Goal: Task Accomplishment & Management: Complete application form

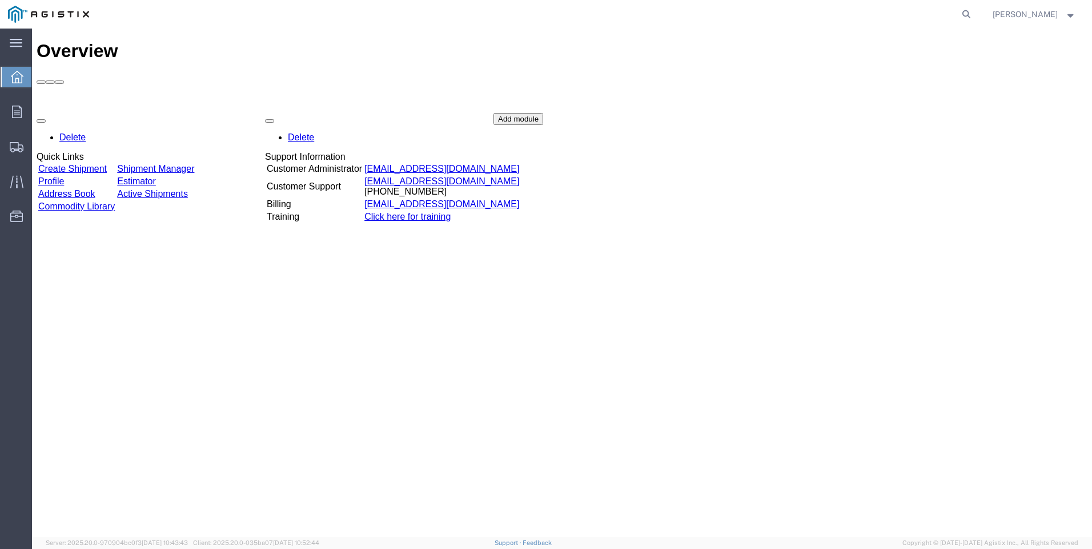
click at [99, 164] on link "Create Shipment" at bounding box center [72, 169] width 69 height 10
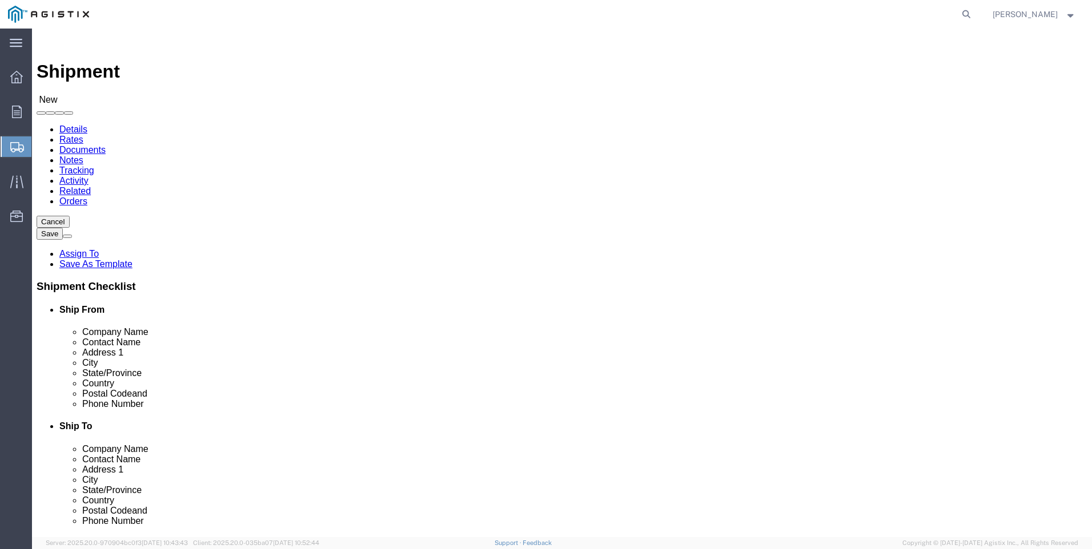
select select
drag, startPoint x: 395, startPoint y: 171, endPoint x: 369, endPoint y: 178, distance: 27.3
click select "Select PG&E Tri-Pacific Supply Inc"
select select "9596"
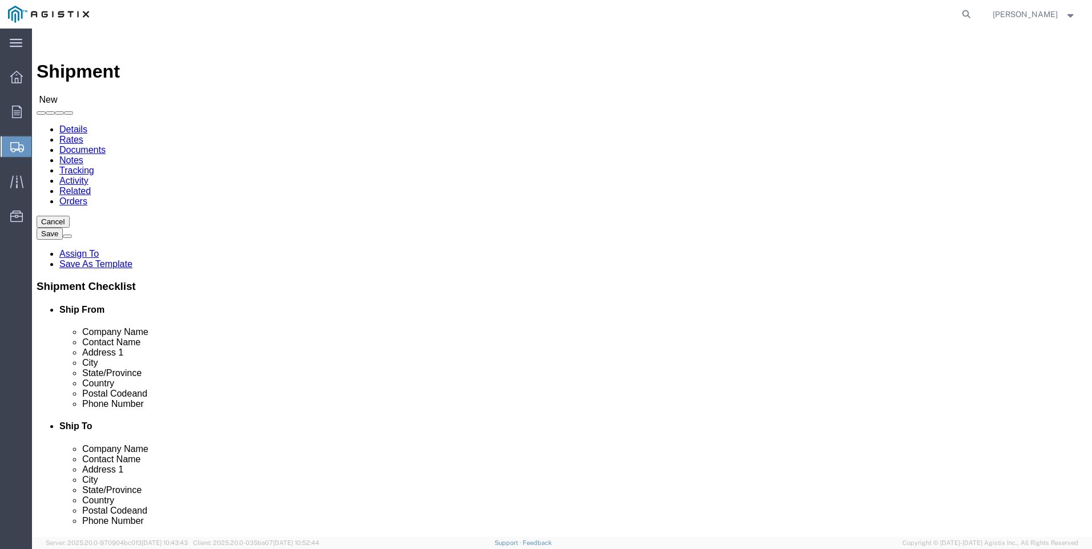
click select "Select PG&E Tri-Pacific Supply Inc"
select select "PURCHORD"
select select
select select "MYPROFILE"
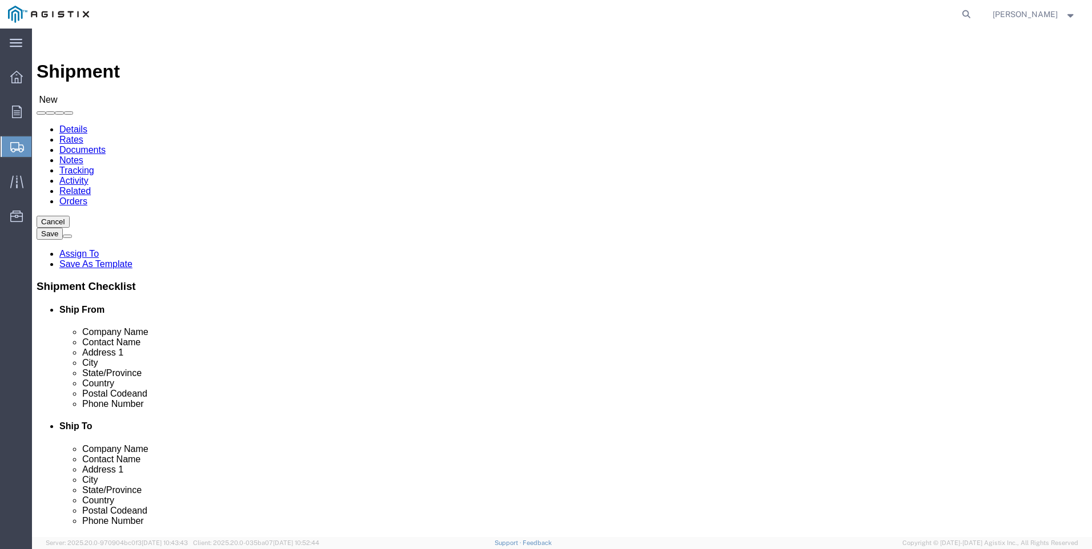
select select "CA"
click select "Select All Others [GEOGRAPHIC_DATA] [GEOGRAPHIC_DATA] [GEOGRAPHIC_DATA] [GEOGRA…"
select select "19740"
click select "Select All Others [GEOGRAPHIC_DATA] [GEOGRAPHIC_DATA] [GEOGRAPHIC_DATA] [GEOGRA…"
click span
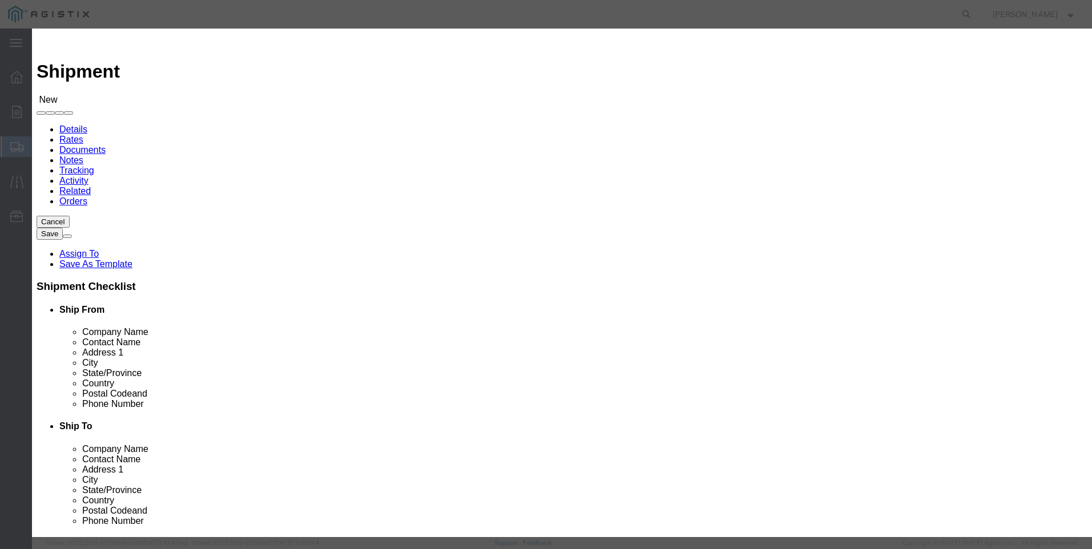
drag, startPoint x: 359, startPoint y: 109, endPoint x: 345, endPoint y: 112, distance: 14.0
click select "Search by Address Book Name City Company Name Contact Name Country CustomerAlia…"
select select "city"
click select "Search by Address Book Name City Company Name Contact Name Country CustomerAlia…"
click input "text"
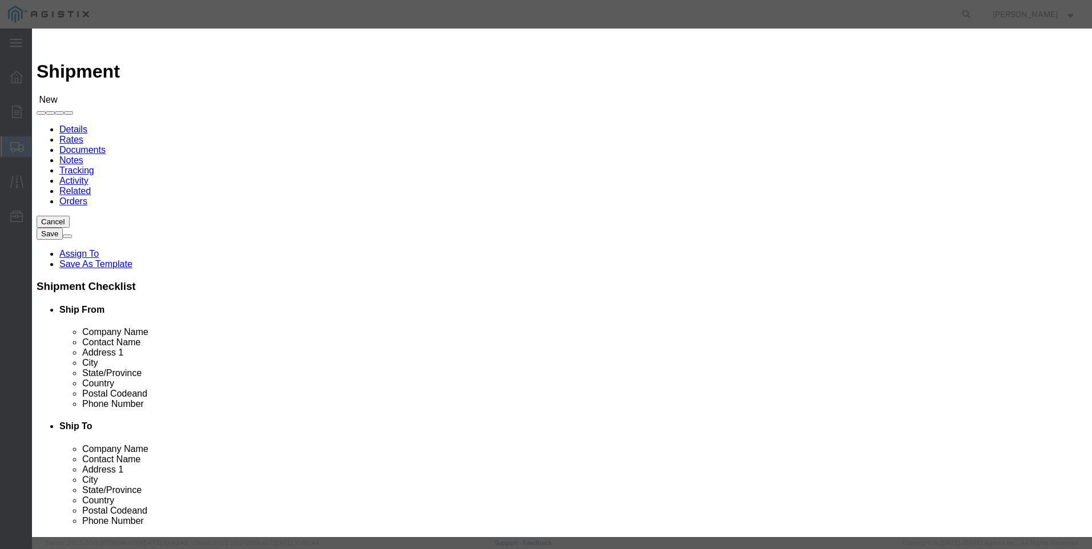
type input "fremont"
click icon "button"
click button "Select"
select select "CA"
click button "Close"
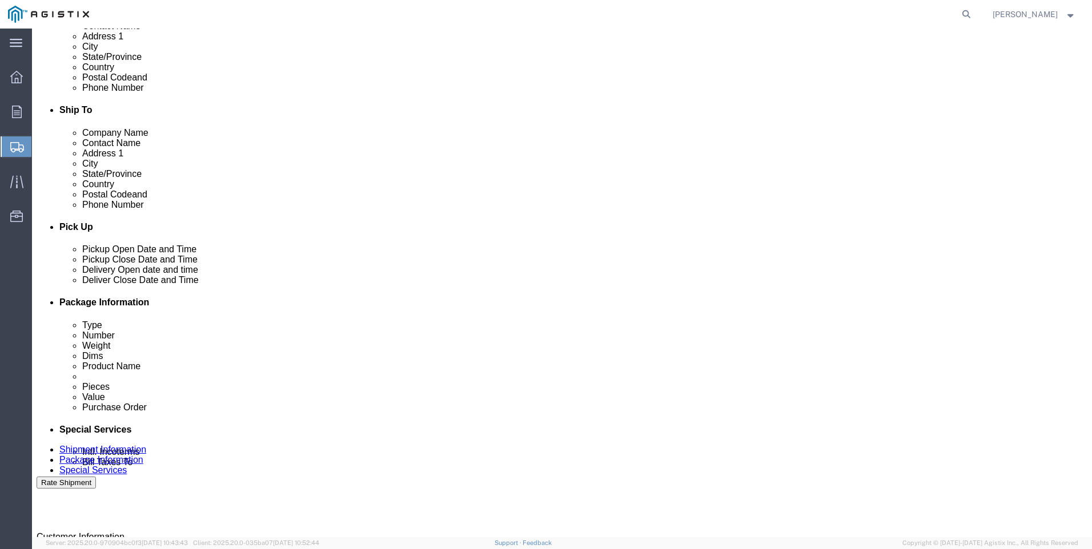
scroll to position [343, 0]
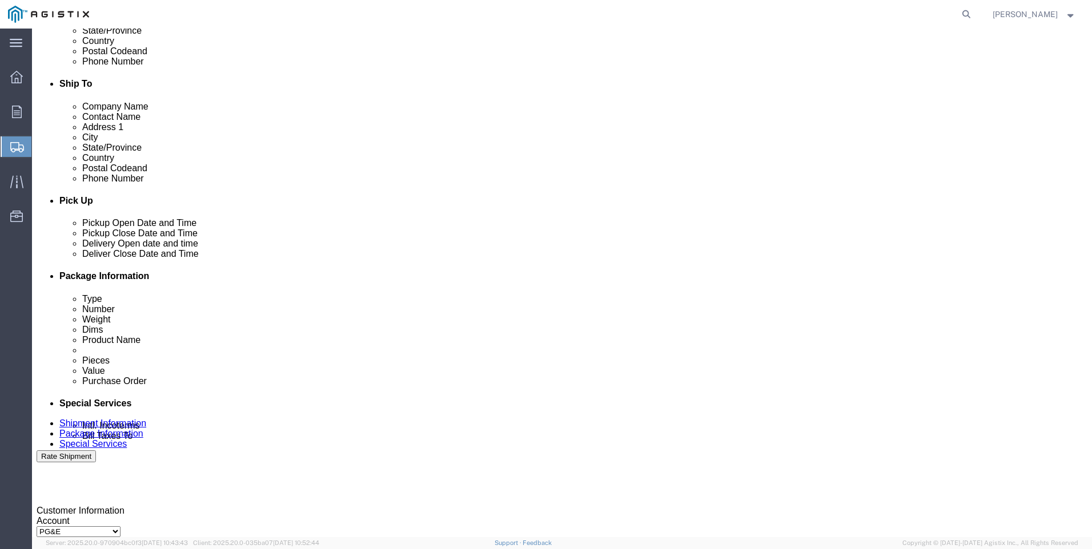
click div
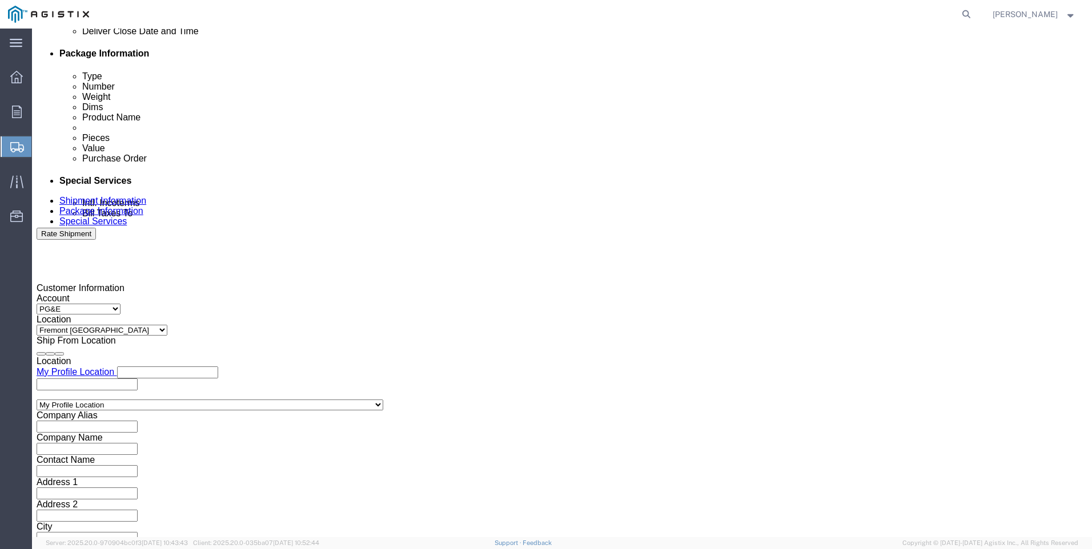
click input "5:00 PM"
drag, startPoint x: 497, startPoint y: 327, endPoint x: 505, endPoint y: 327, distance: 7.4
click input "7:00 PM"
type input "7:00 AM"
click button "Apply"
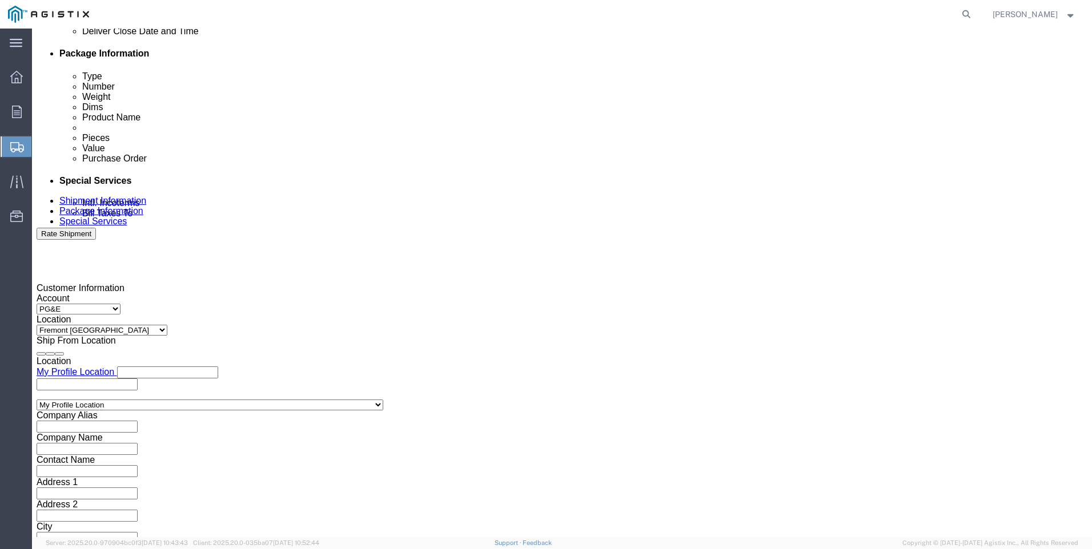
click div
click input "3:00 AM"
type input "3:00 PM"
click button "Apply"
click input "text"
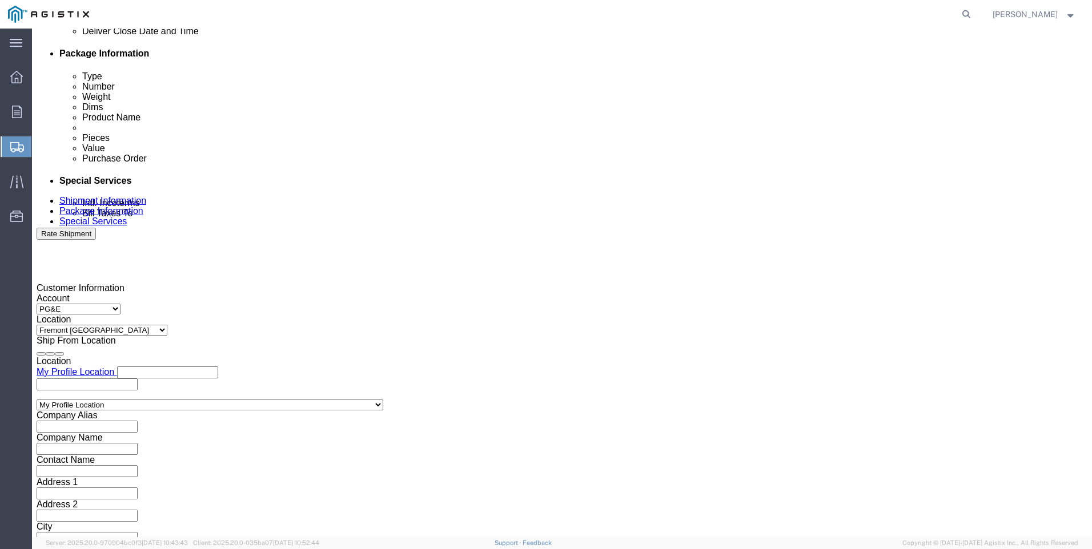
type input "3501421135"
click select "Select Account Type Activity ID Airline Appointment Number ASN Batch Request # …"
select select "SALEORDR"
click select "Select Account Type Activity ID Airline Appointment Number ASN Batch Request # …"
click input "text"
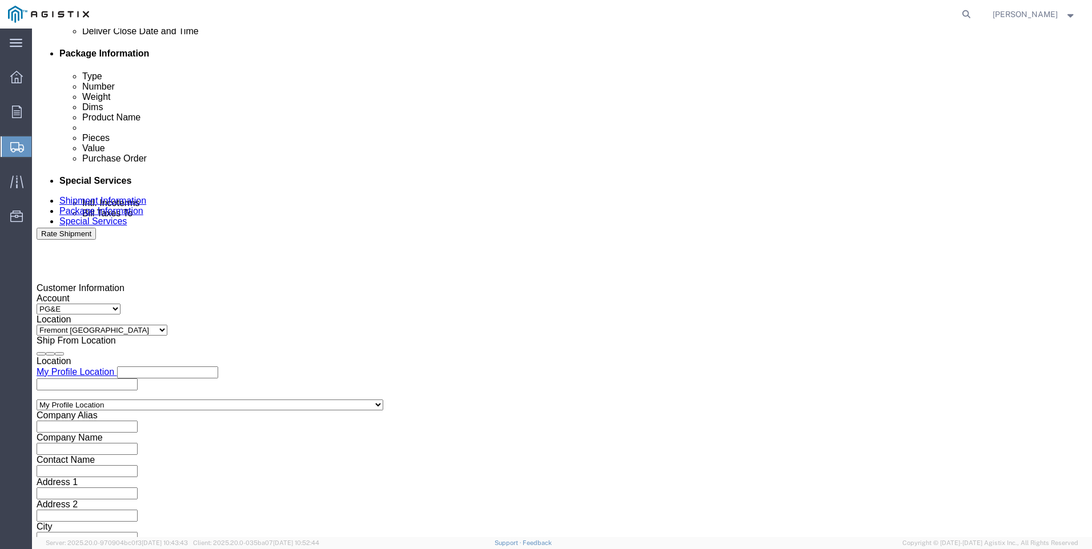
type input "SO 0055099"
click button "Continue"
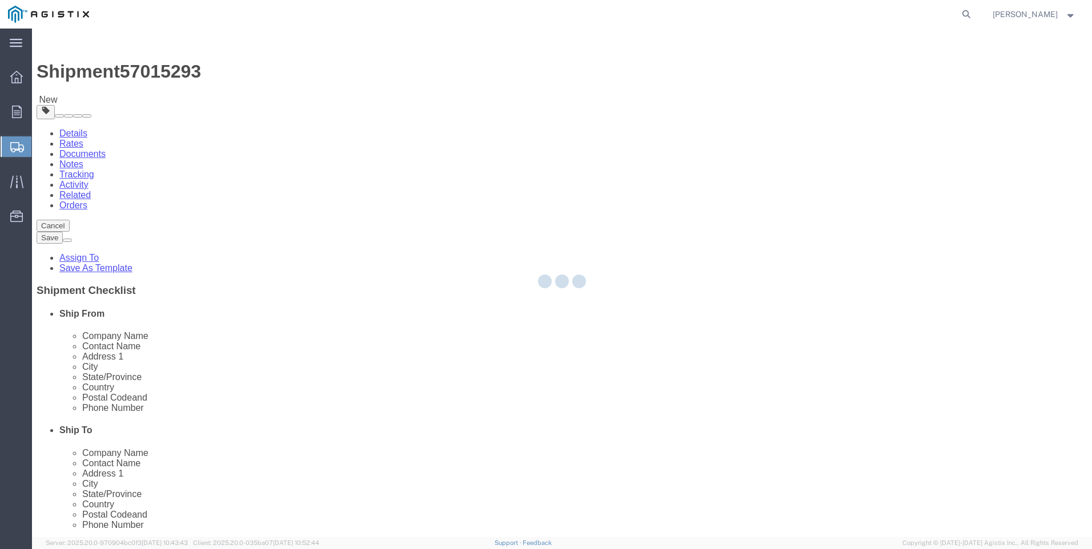
select select "CBOX"
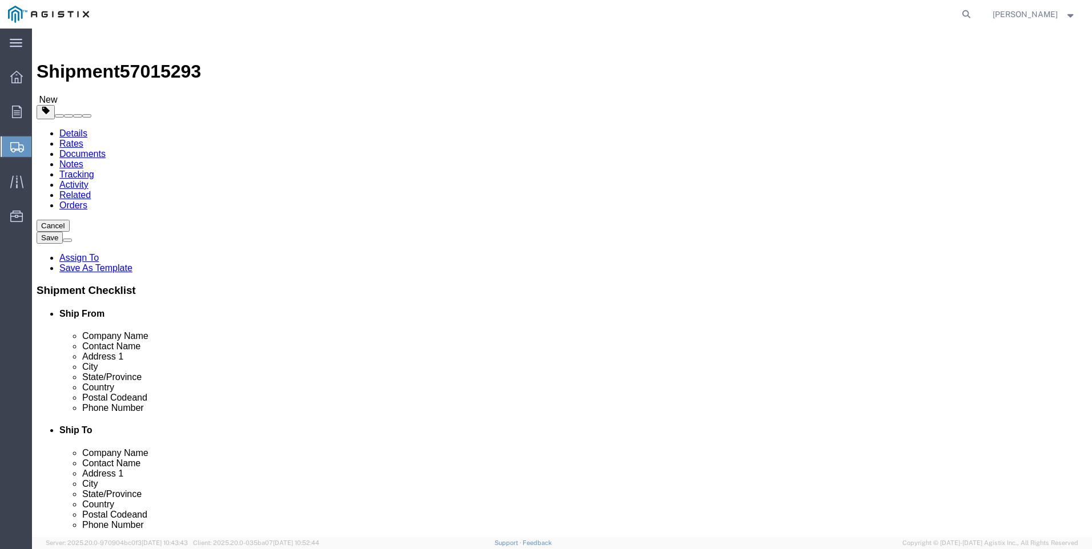
click input "text"
type input "14"
type input "10"
type input "23"
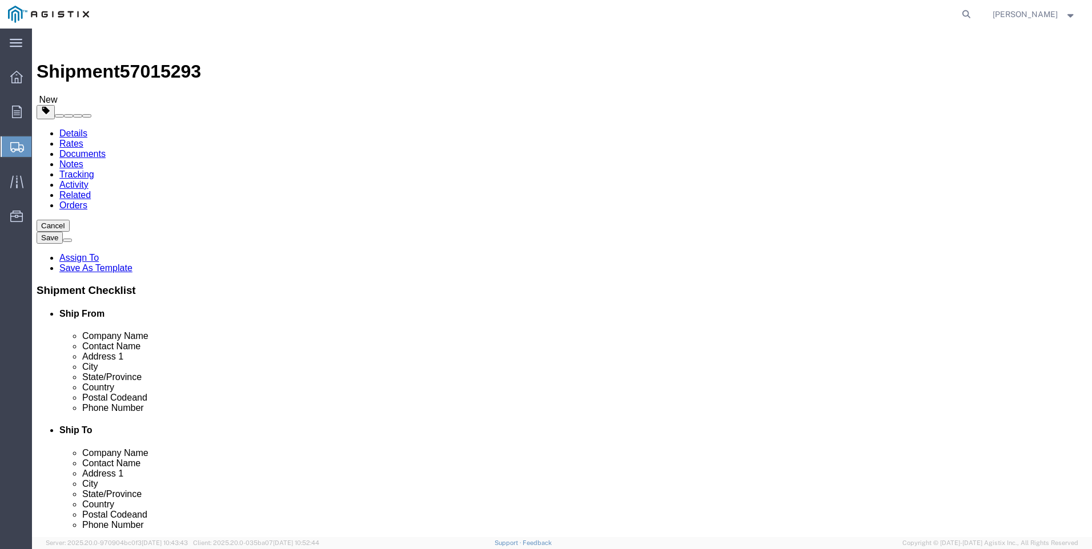
click ul
click link "Add Content"
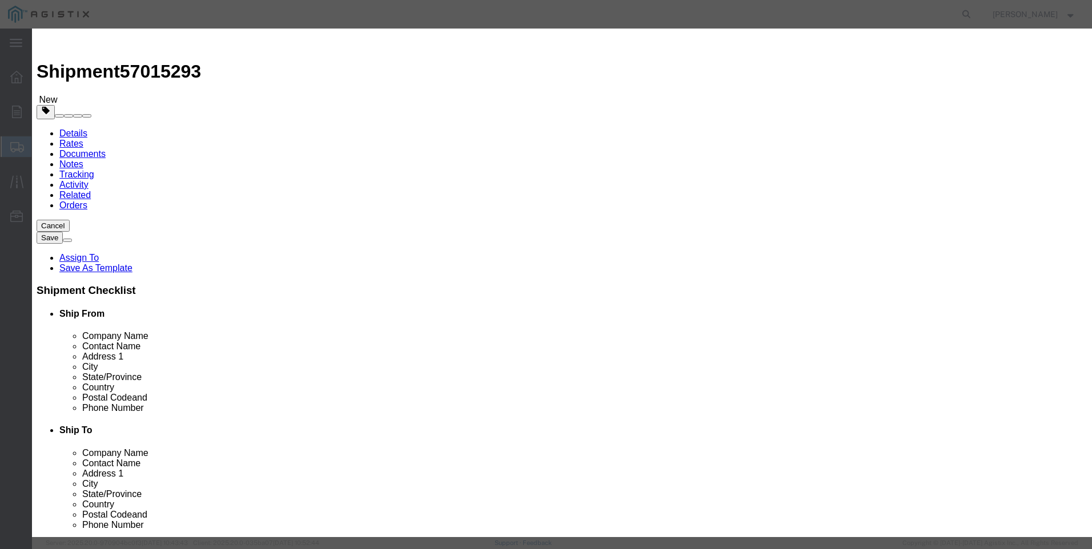
click input "text"
type input "M650426"
click td "Name: REBUILD KIT 4" PORT 60 DURO W/SLAM SHUT"
select select
select select "USD"
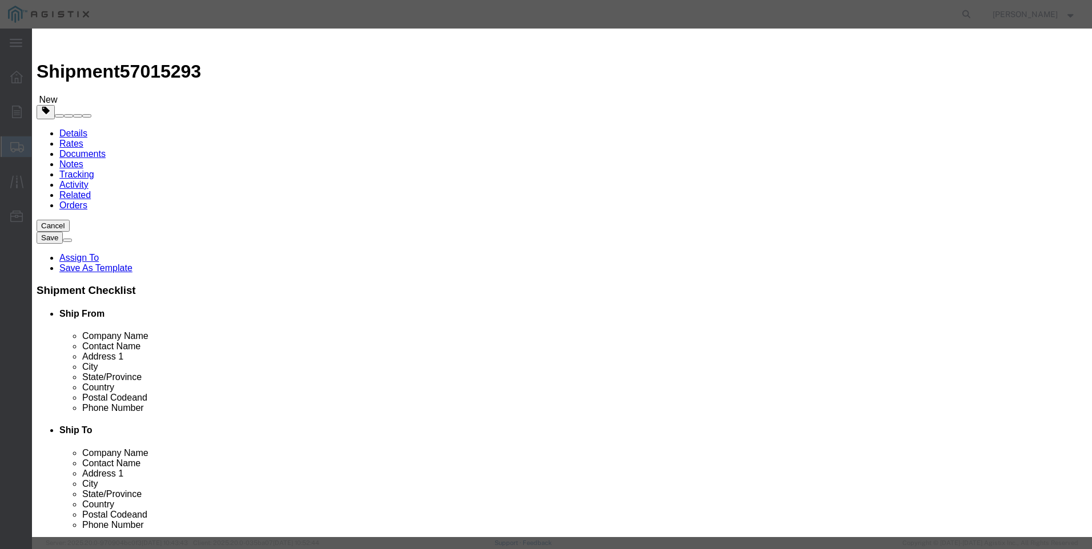
type input "REBUILD KIT 4" PORT 60 DURO W/SLAM SHUT"
type input "M650426"
drag, startPoint x: 512, startPoint y: 87, endPoint x: 382, endPoint y: 86, distance: 130.2
click div "Product Name REBUILD KIT 4" PORT 60 DURO W/SLAM SHUT M650426"
type input "REBUILD KIT 4" PORT 60 DURO W/SLAM SHUT"
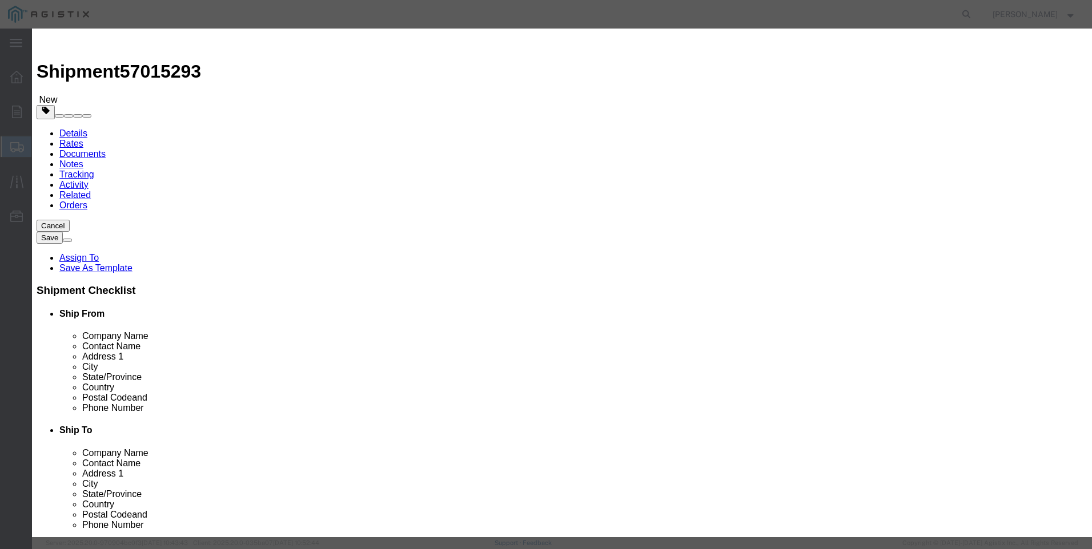
click textarea
paste textarea "REBUILD KIT 4" PORT 60 DURO W/SLAM SHUT"
type textarea "REBUILD KIT 4" PORT 60 DURO W/SLAM SHUT"
drag, startPoint x: 514, startPoint y: 87, endPoint x: 103, endPoint y: 52, distance: 413.2
click div "Add content Commodity library Product Name REBUILD KIT 4" PORT 60 DURO W/SLAM S…"
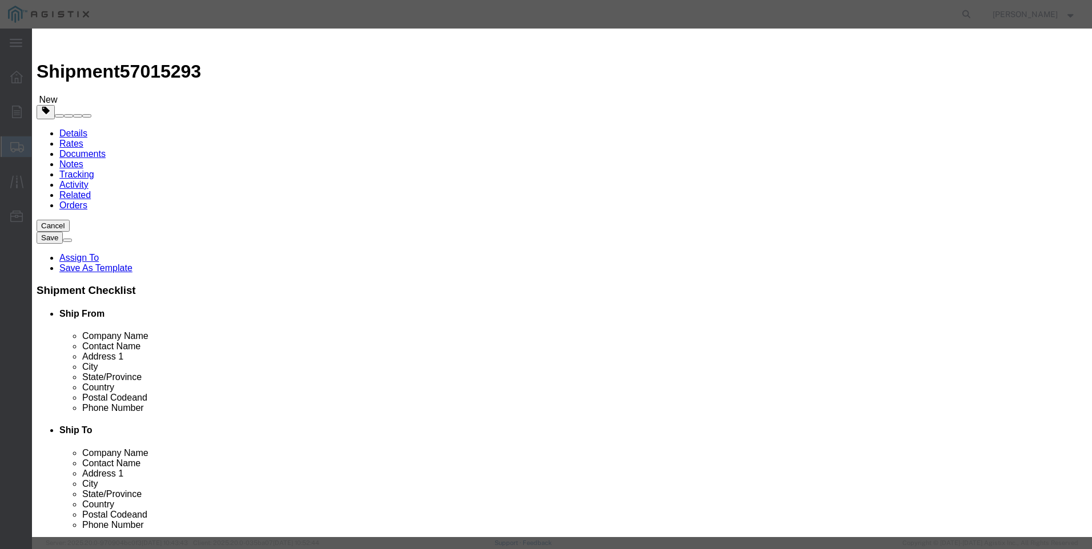
type input "M650426 / [PHONE_NUMBER]"
type input "4"
type input "2033"
click button "Save & Add Another"
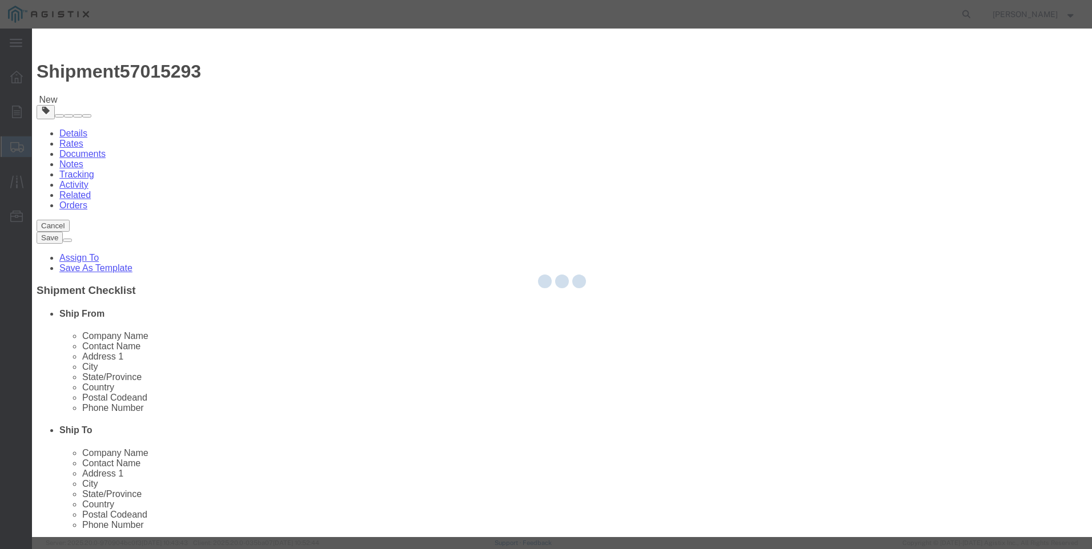
select select "EA"
select select "USD"
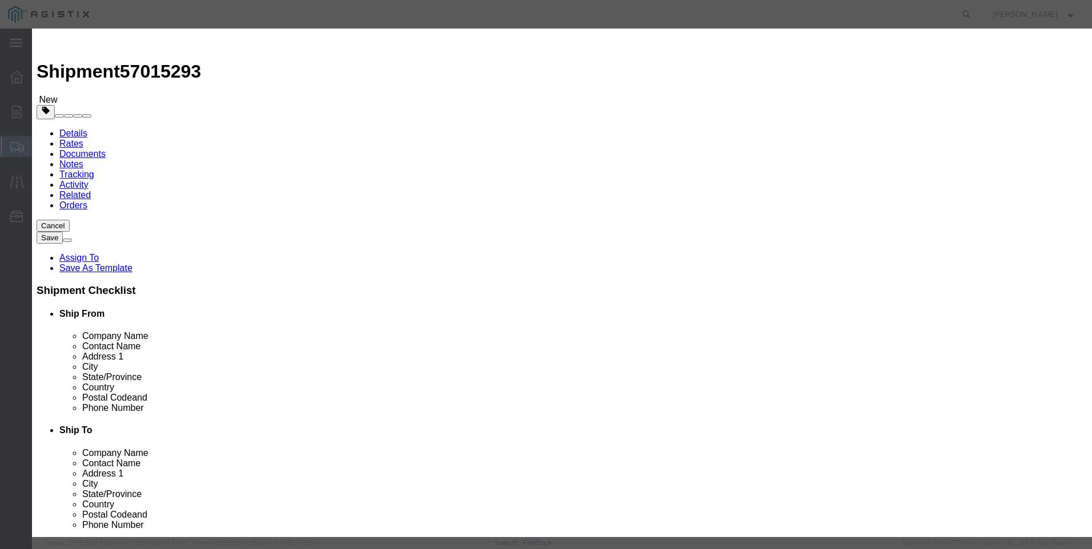
click input "text"
type input "M650423"
click td "Name: REBUILD KIT 4" PORT 75 DURO WITH SLAM SH"
select select
type input "REBUILD KIT 4" PORT 75 DURO WITH SLAM SH"
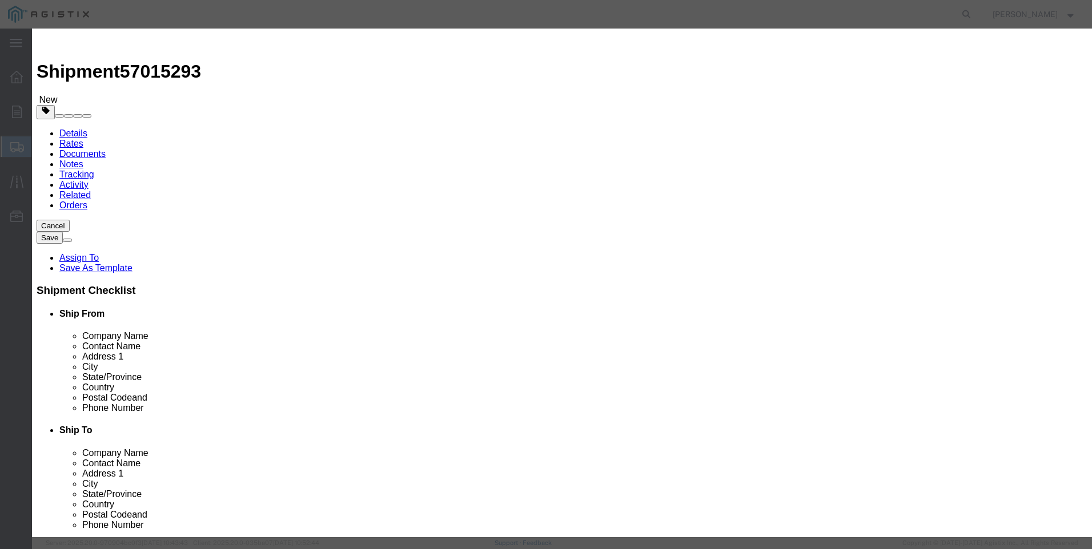
type input "M650423"
drag, startPoint x: 517, startPoint y: 87, endPoint x: 191, endPoint y: 58, distance: 327.3
click div "Add content Commodity library Product Name REBUILD KIT 4" PORT 75 DURO WITH SLA…"
type input "REBUILD KIT 4" PORT 75 DURO WITH SLAM SH"
click textarea
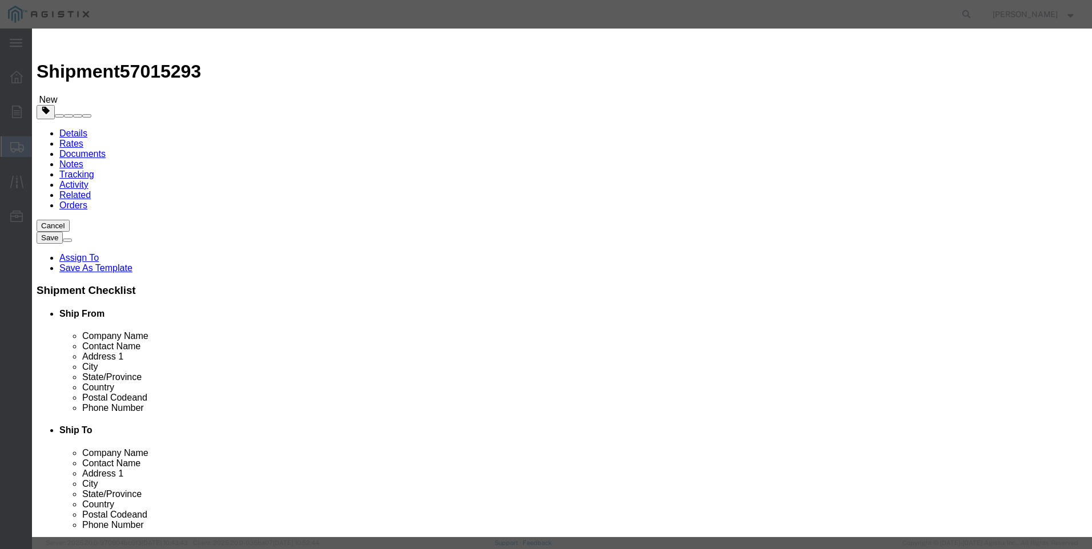
paste textarea "REBUILD KIT 4" PORT 75 DURO WITH SLAM SH"
type textarea "REBUILD KIT 4" PORT 75 DURO WITH SLAM SH"
drag, startPoint x: 516, startPoint y: 86, endPoint x: 151, endPoint y: 72, distance: 365.1
click div "Add content Commodity library Product Name REBUILD KIT 4" PORT 75 DURO WITH SLA…"
type input "M650423 / [PHONE_NUMBER]"
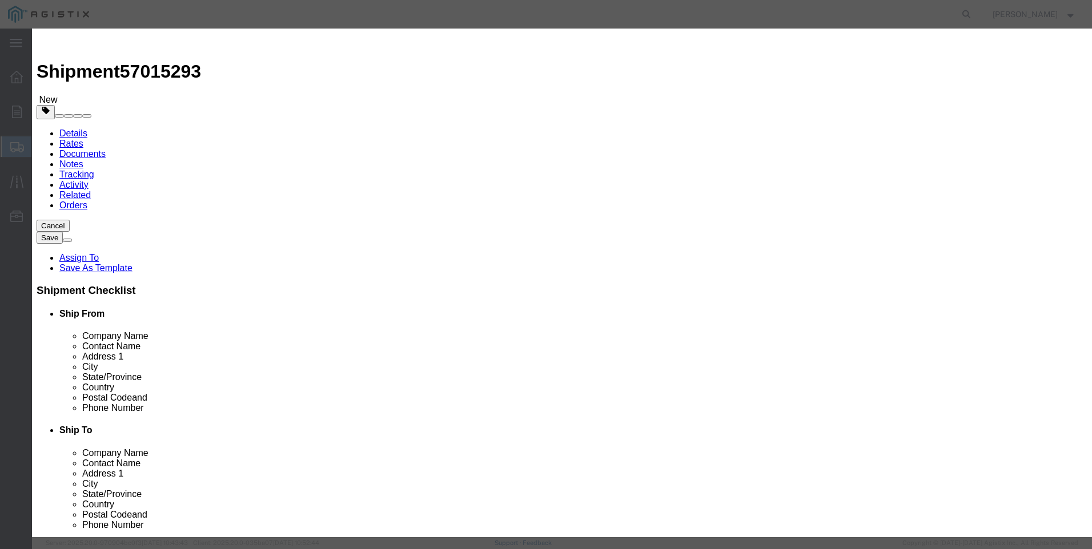
type input "5"
type input "2365"
click button "Save & Add Another"
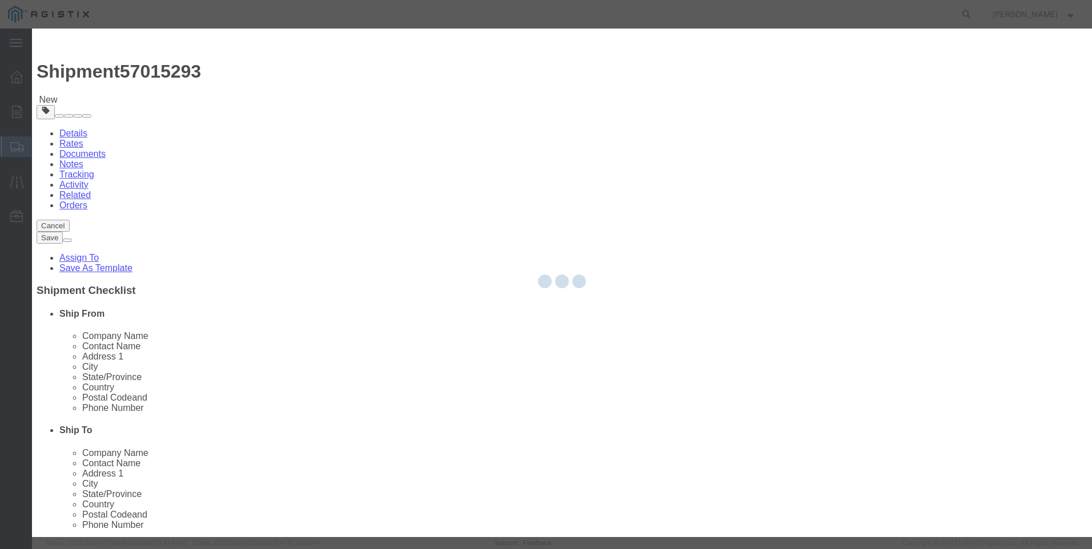
select select "EA"
select select "USD"
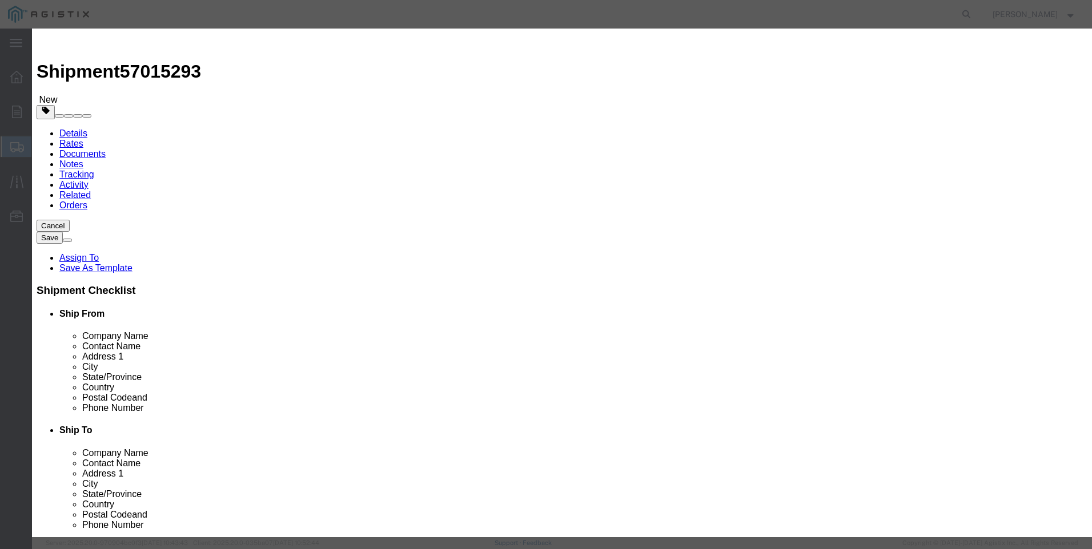
click input "text"
type input "M650418"
click td "Name: FLOWGRID SLAM SHUT OPSO ASSEMBLY KIT 4""
select select
type input "FLOWGRID SLAM SHUT OPSO ASSEMBLY KIT 4""
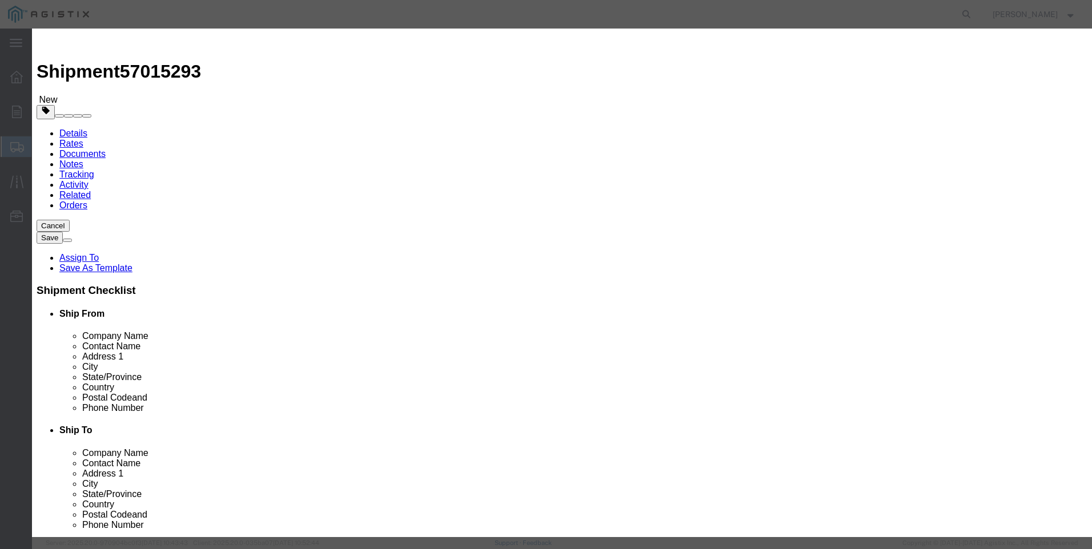
type input "M650418"
drag, startPoint x: 515, startPoint y: 86, endPoint x: 312, endPoint y: 90, distance: 203.3
click div "Product Name FLOWGRID SLAM SHUT OPSO ASSEMBLY KIT 4" M650418"
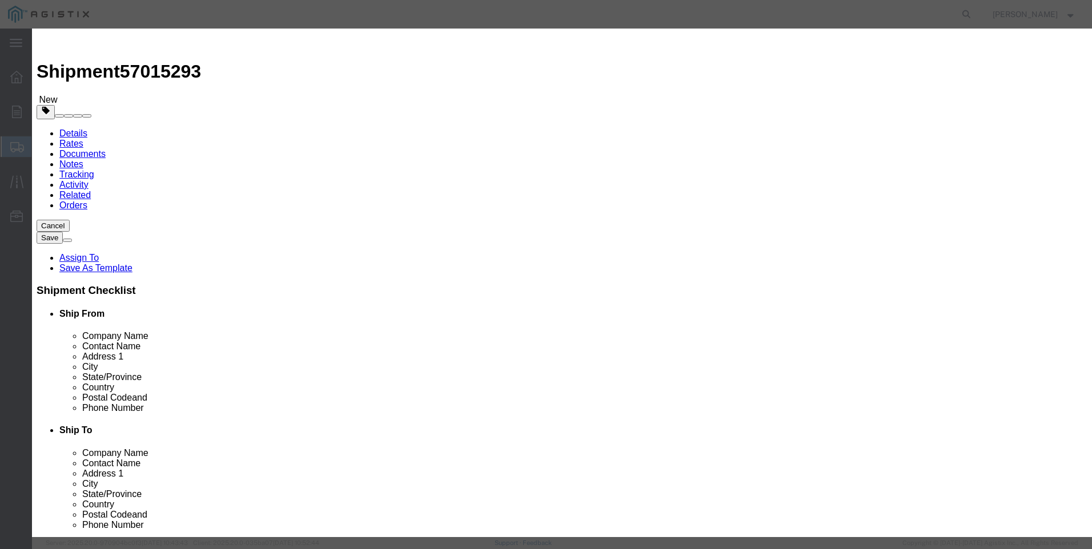
type input "FLOWGRID SLAM SHUT OPSO ASSEMBLY KIT 4""
click textarea
paste textarea "FLOWGRID SLAM SHUT OPSO ASSEMBLY KIT 4""
type textarea "FLOWGRID SLAM SHUT OPSO ASSEMBLY KIT 4""
drag, startPoint x: 513, startPoint y: 85, endPoint x: 238, endPoint y: 75, distance: 275.9
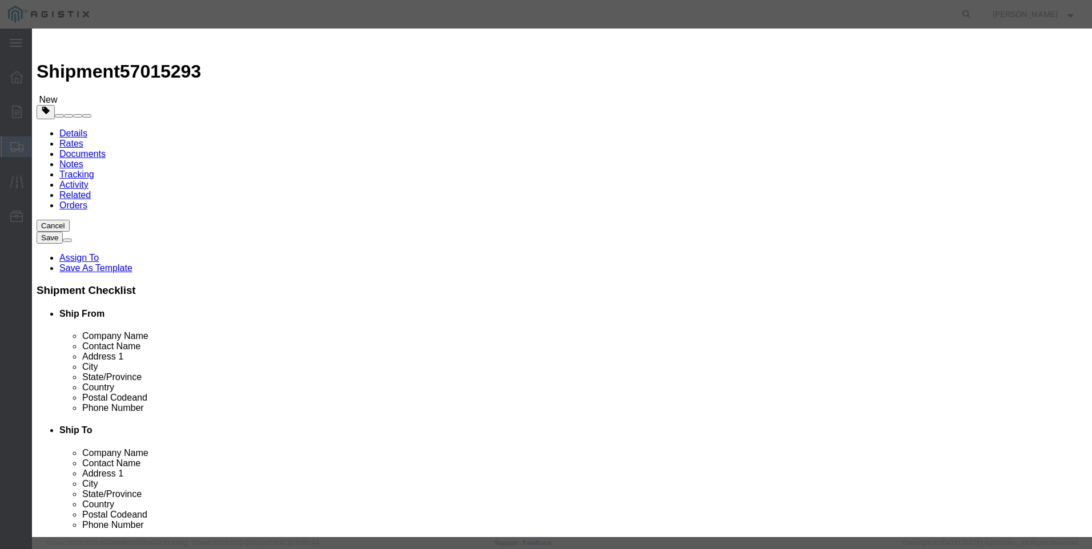
click div "Commodity library Product Name FLOWGRID SLAM SHUT OPSO ASSEMBLY KIT 4" M650418 …"
type input "M650418 / 4FGSSOP KIT"
click input "text"
type input "6"
type input "7277"
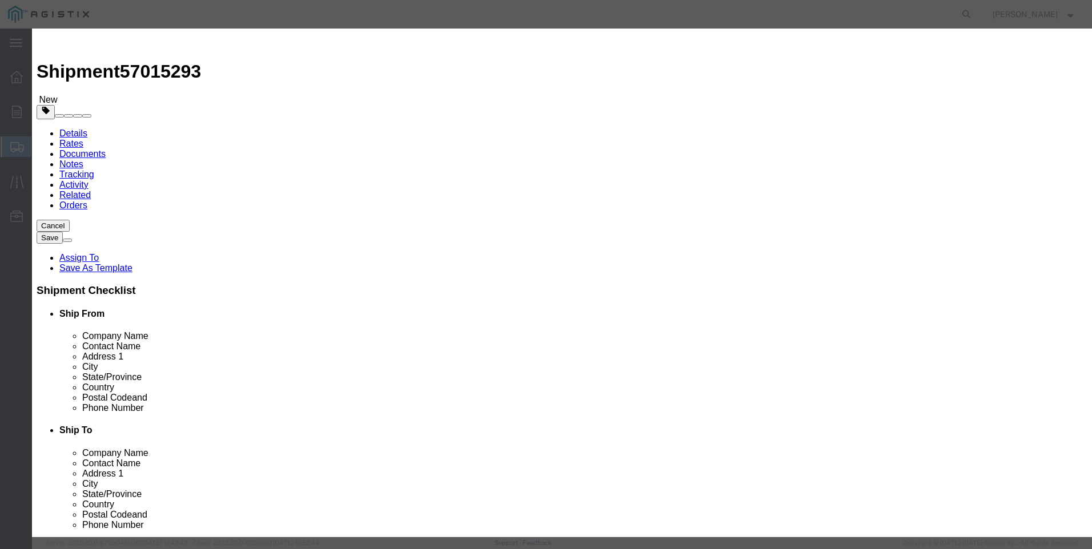
click button "Save & Close"
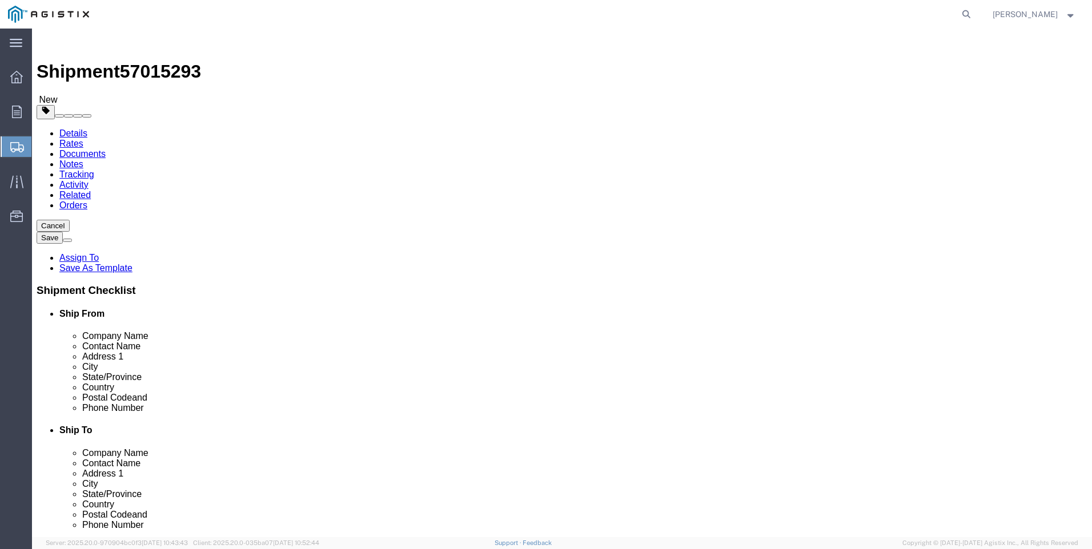
click button "Rate Shipment"
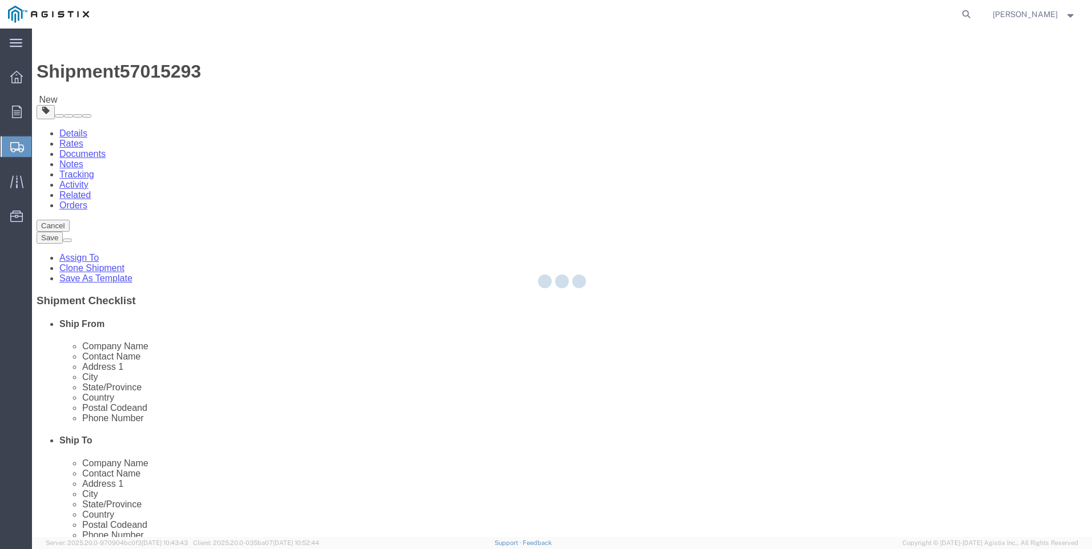
select select "21360"
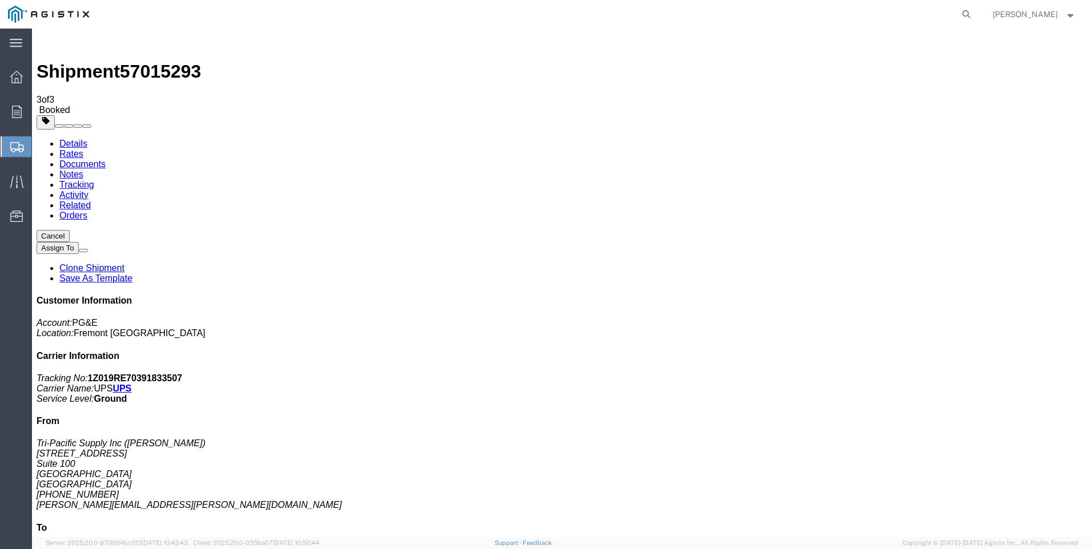
click at [0, 0] on span "Create Shipment" at bounding box center [0, 0] width 0 height 0
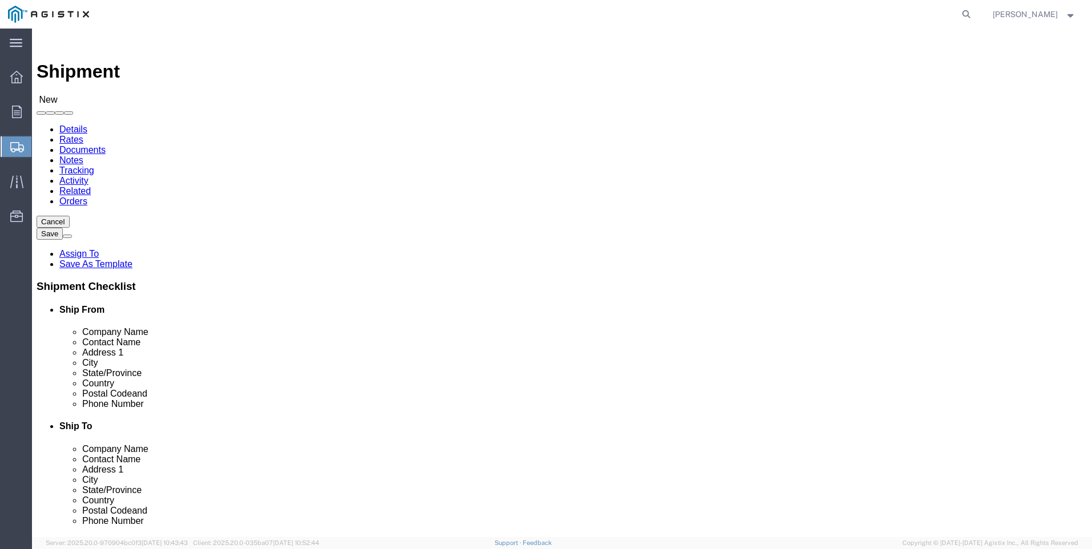
click select "Select PG&E Tri-Pacific Supply Inc"
select select "9596"
click select "Select PG&E Tri-Pacific Supply Inc"
select select
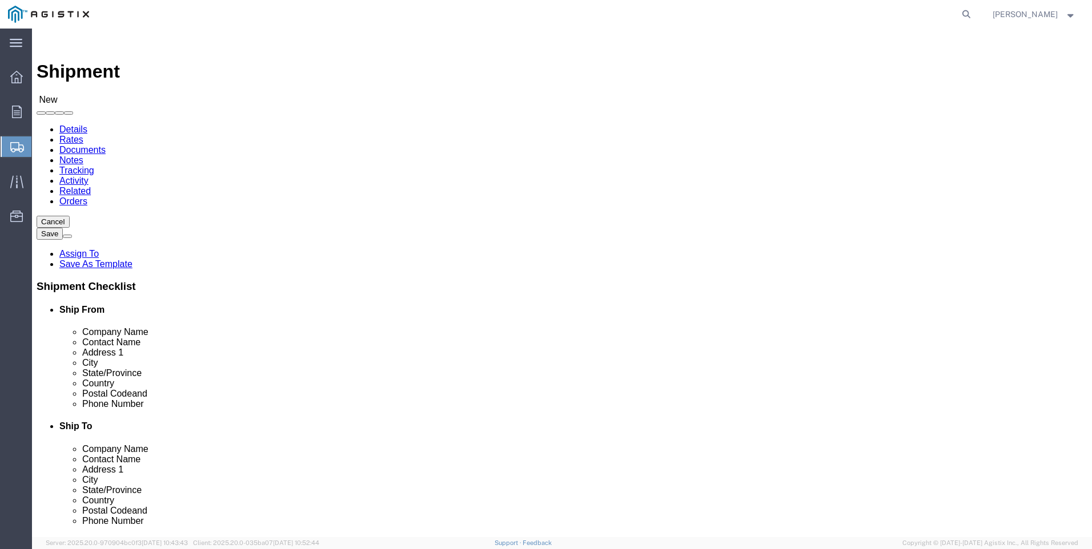
click select "Select PG&E Tri-Pacific Supply Inc"
drag, startPoint x: 384, startPoint y: 259, endPoint x: 319, endPoint y: 280, distance: 68.6
select select "MYPROFILE"
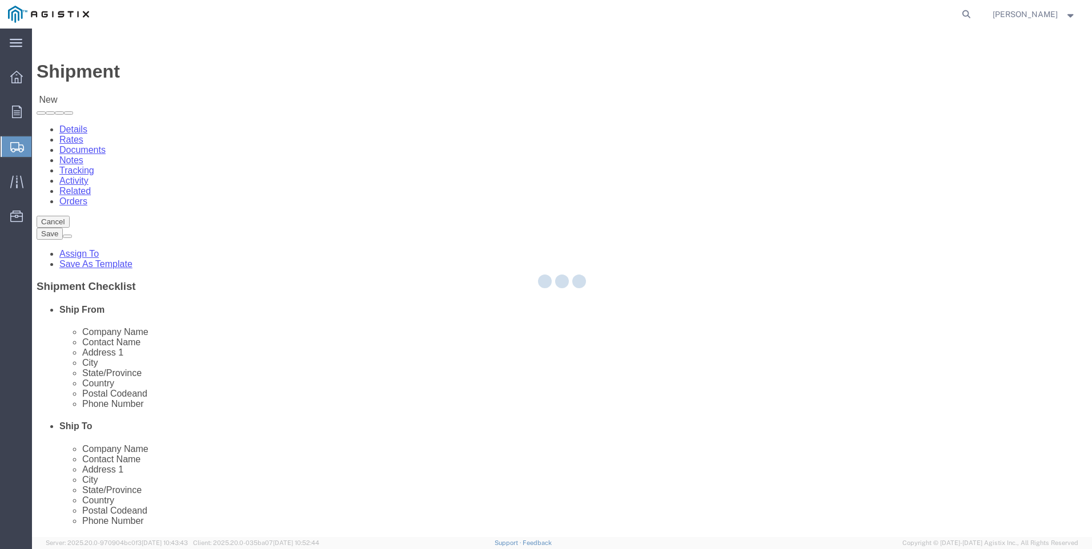
select select "CA"
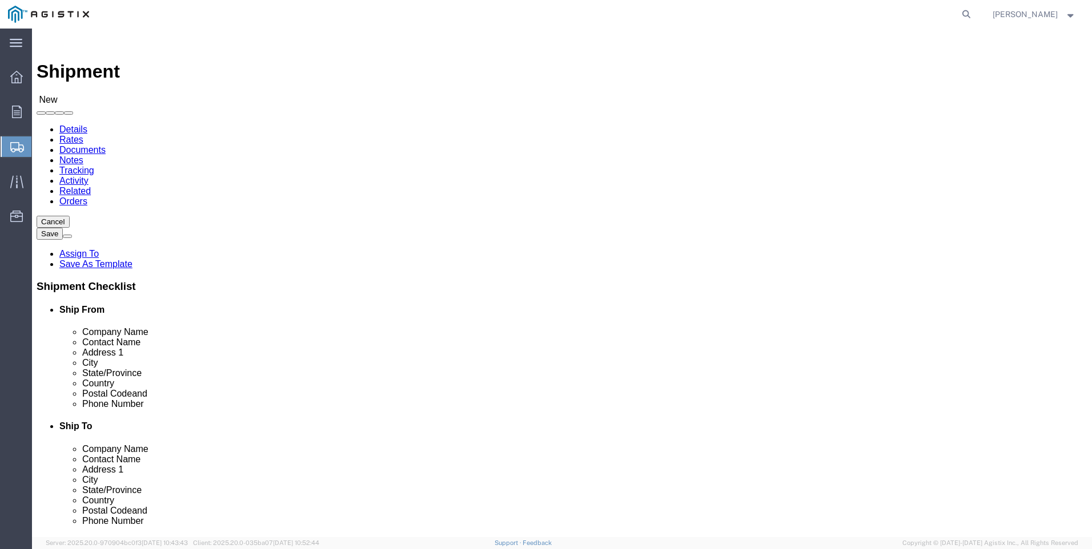
click select "Select All Others [GEOGRAPHIC_DATA] [GEOGRAPHIC_DATA] [GEOGRAPHIC_DATA] [GEOGRA…"
select select "19996"
click select "Select All Others [GEOGRAPHIC_DATA] [GEOGRAPHIC_DATA] [GEOGRAPHIC_DATA] [GEOGRA…"
click span
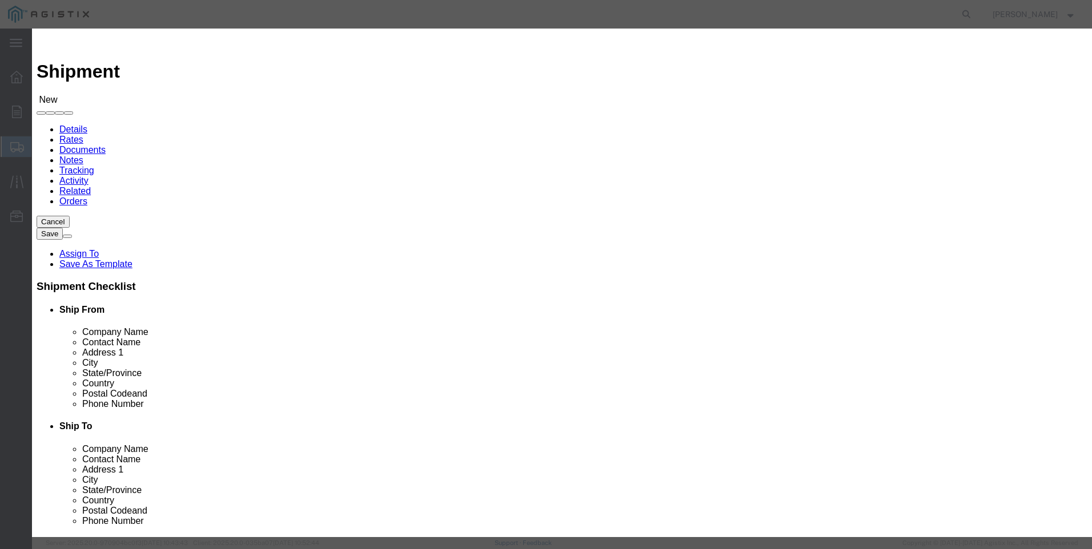
drag, startPoint x: 330, startPoint y: 104, endPoint x: 323, endPoint y: 114, distance: 12.2
click select "Search by Address Book Name City Company Name Contact Name Country CustomerAlia…"
select select "city"
click select "Search by Address Book Name City Company Name Contact Name Country CustomerAlia…"
click input "text"
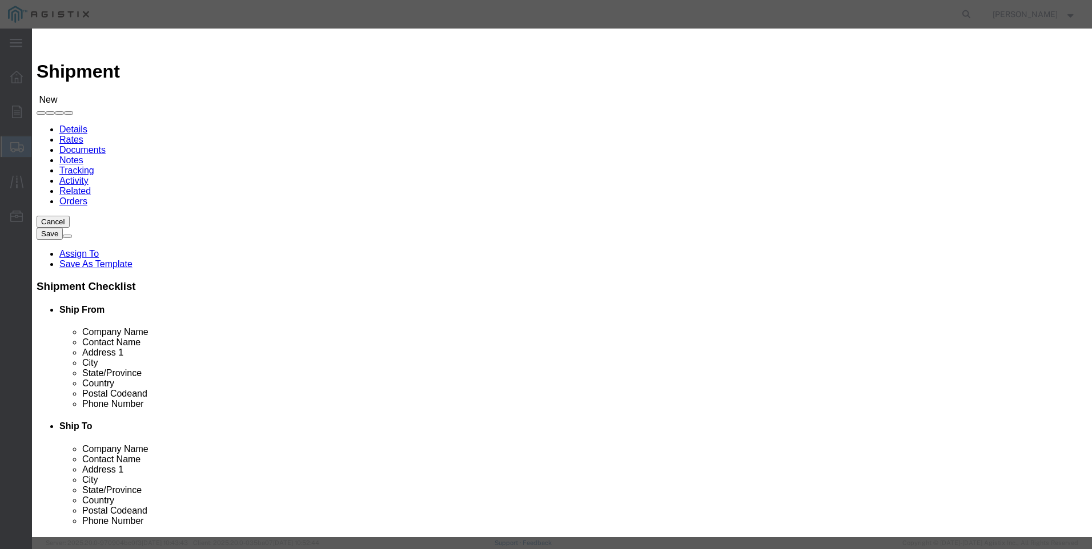
click icon "button"
click input "WHEATLNAD"
type input "[GEOGRAPHIC_DATA]"
click icon "button"
click button "Select"
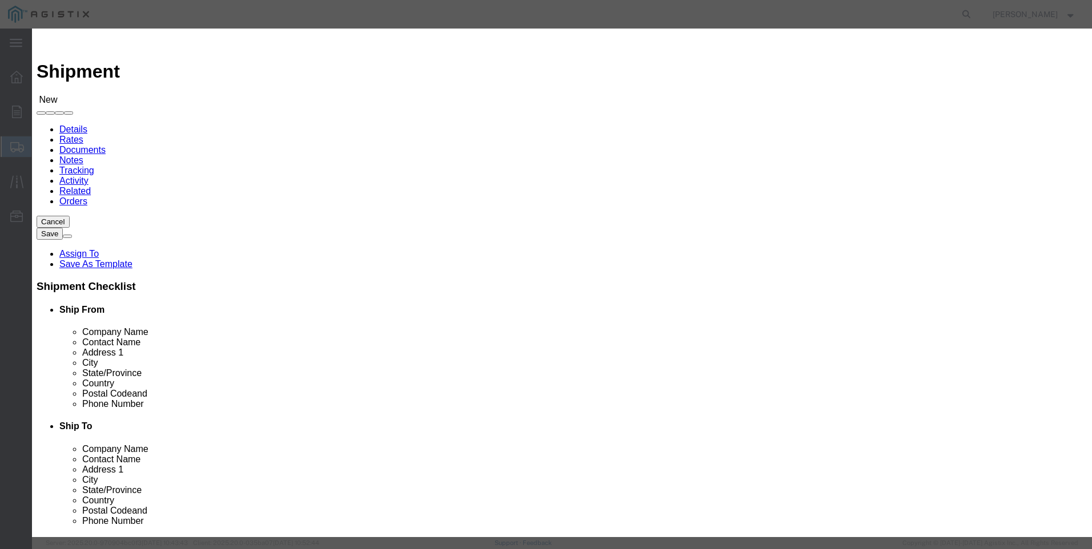
select select "CA"
click button "Close"
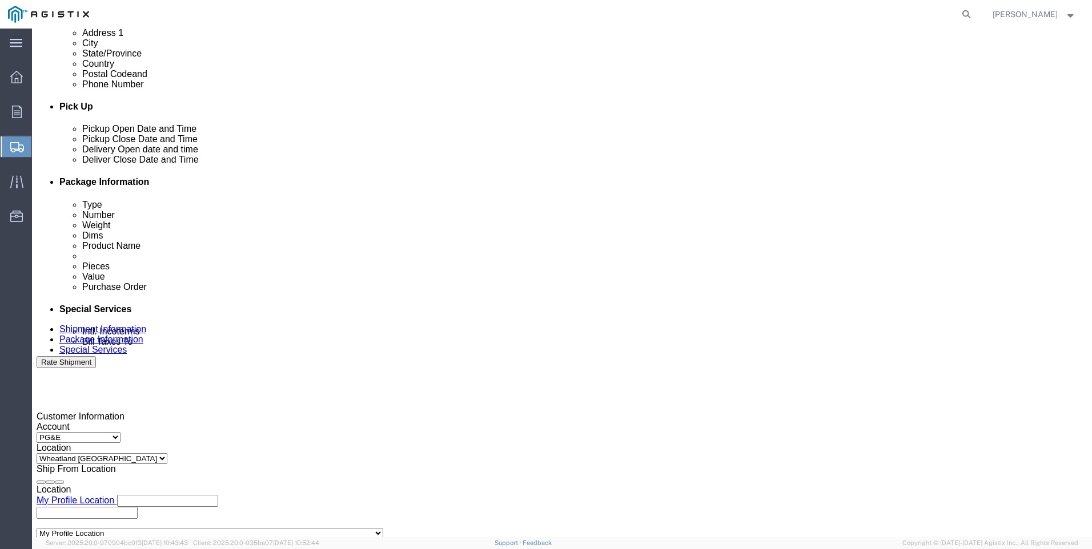
scroll to position [457, 0]
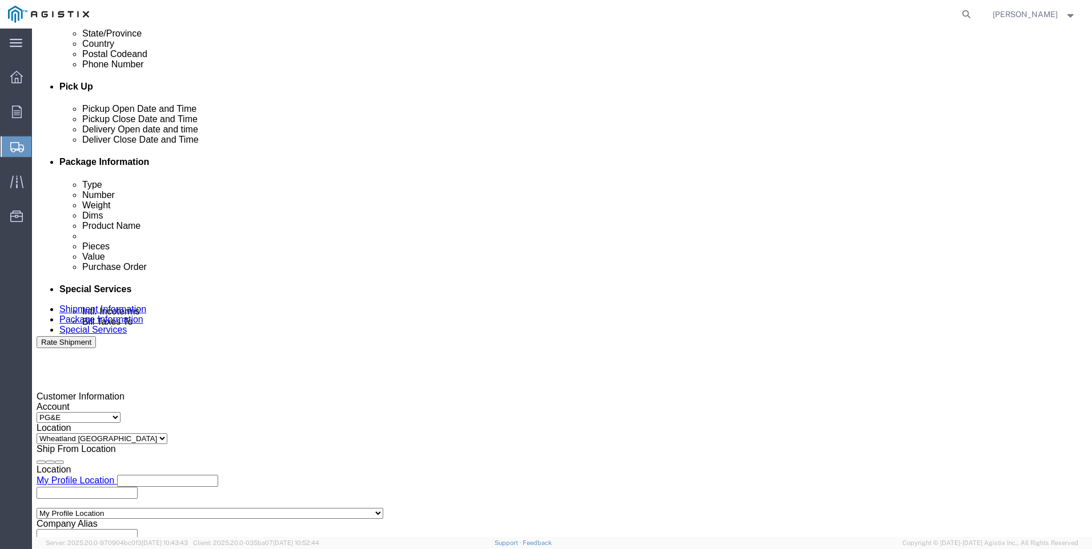
click div
click input "7:00 PM"
type input "7:00 AM"
click button "Apply"
click div
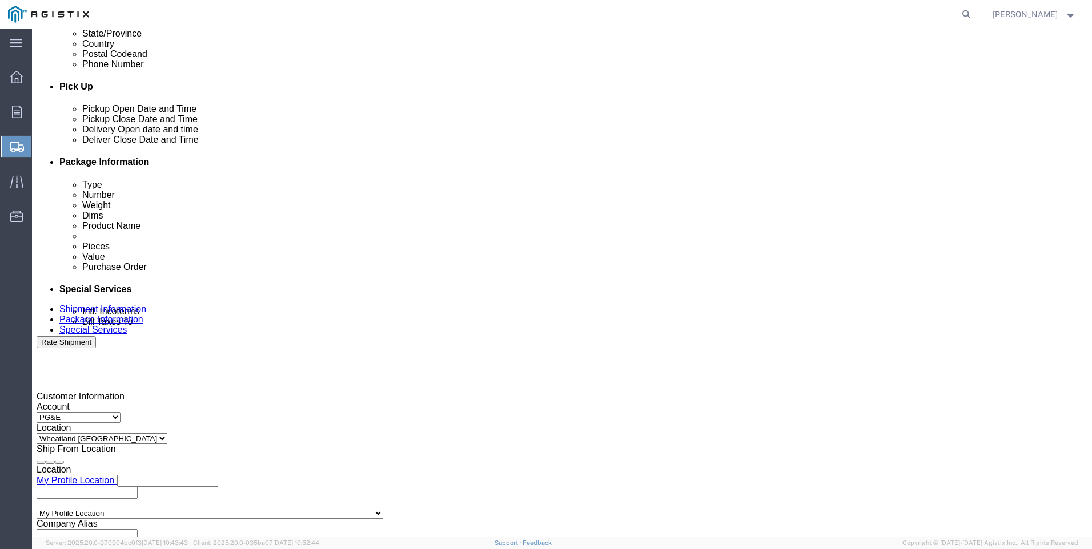
click input "3:00 AM"
type input "3:00 PM"
click button "Apply"
click input "text"
type input "3501416773"
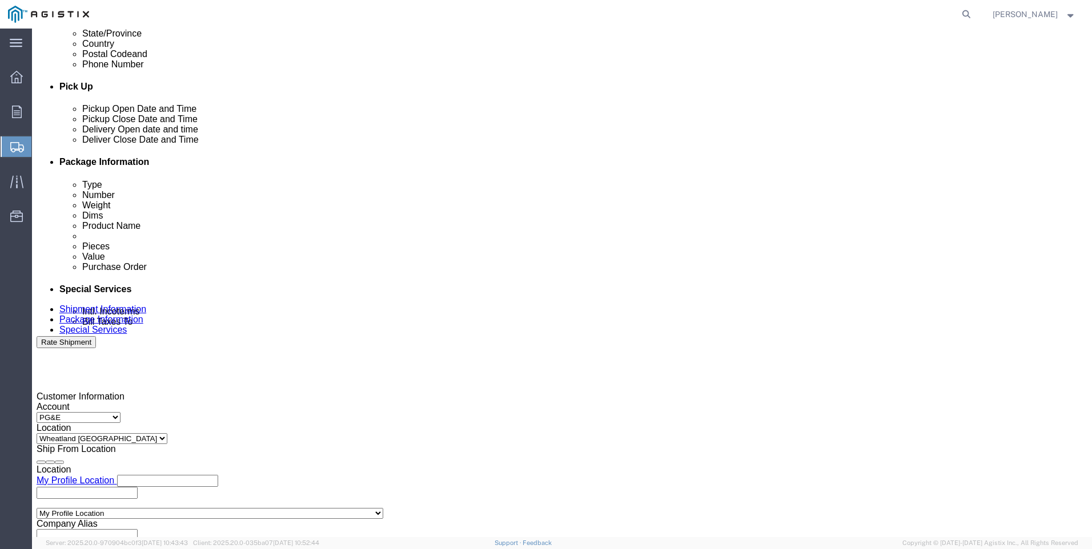
drag, startPoint x: 313, startPoint y: 339, endPoint x: 321, endPoint y: 340, distance: 8.0
click select "Select Account Type Activity ID Airline Appointment Number ASN Batch Request # …"
select select "SALEORDR"
click select "Select Account Type Activity ID Airline Appointment Number ASN Batch Request # …"
click input "text"
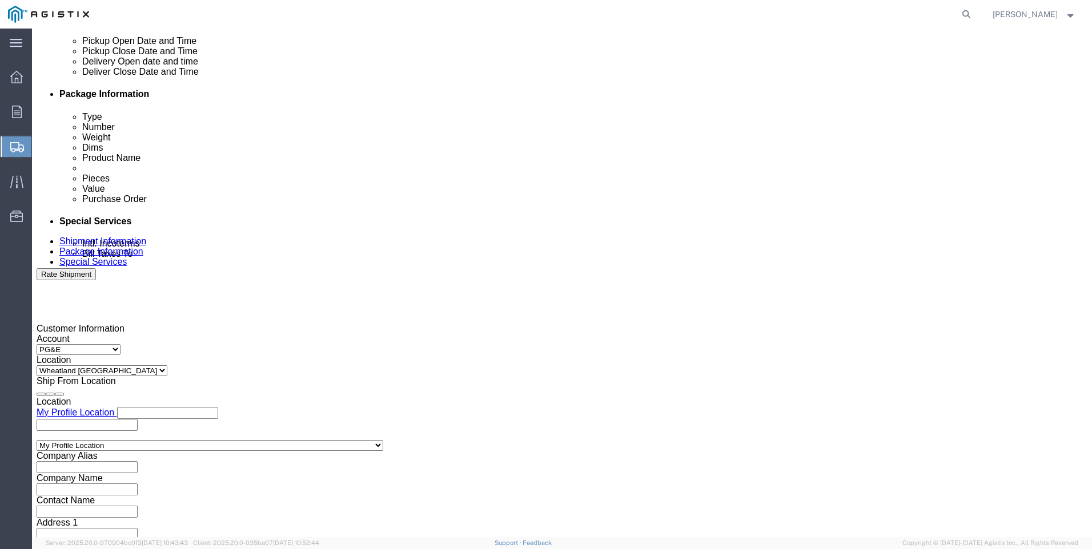
scroll to position [565, 0]
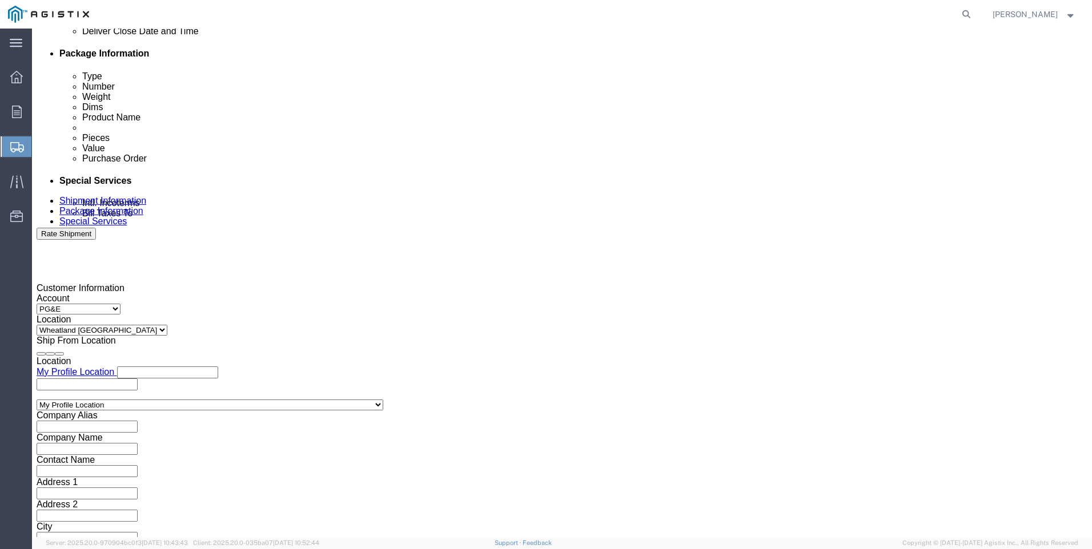
type input "SO 0054623"
click button "Continue"
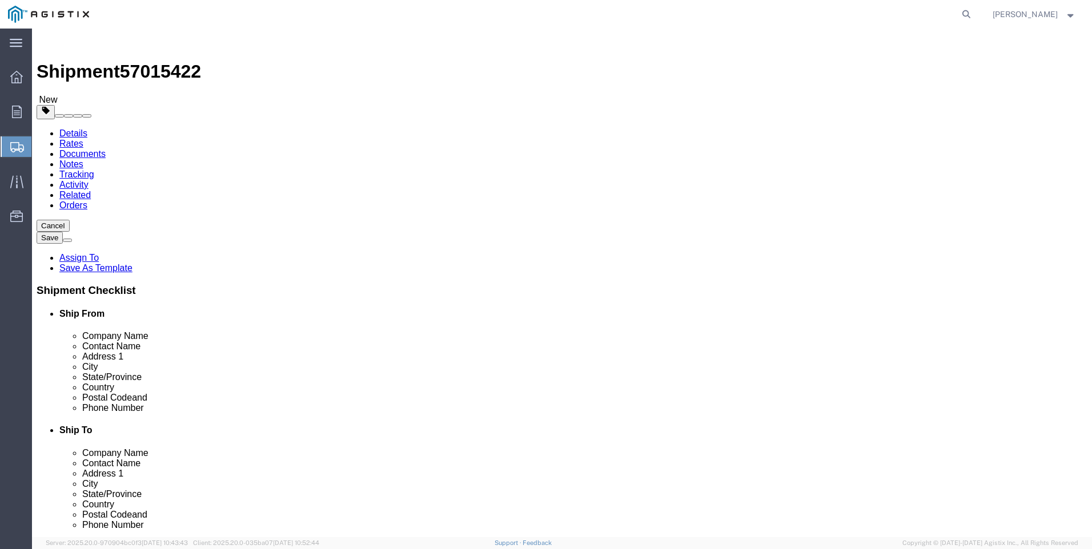
select select "CBOX"
click input "text"
type input "13"
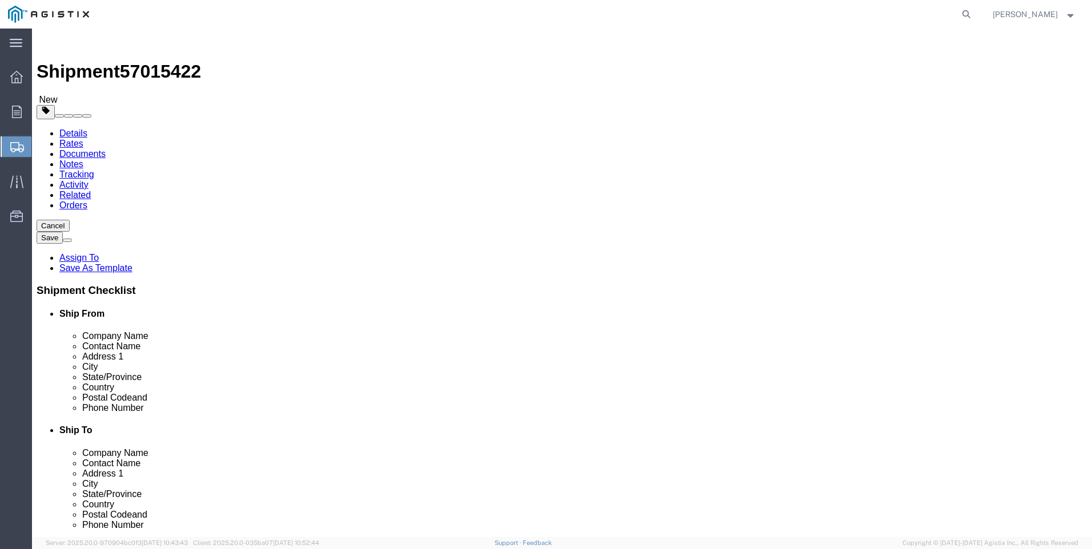
type input "21"
click link "Add Content"
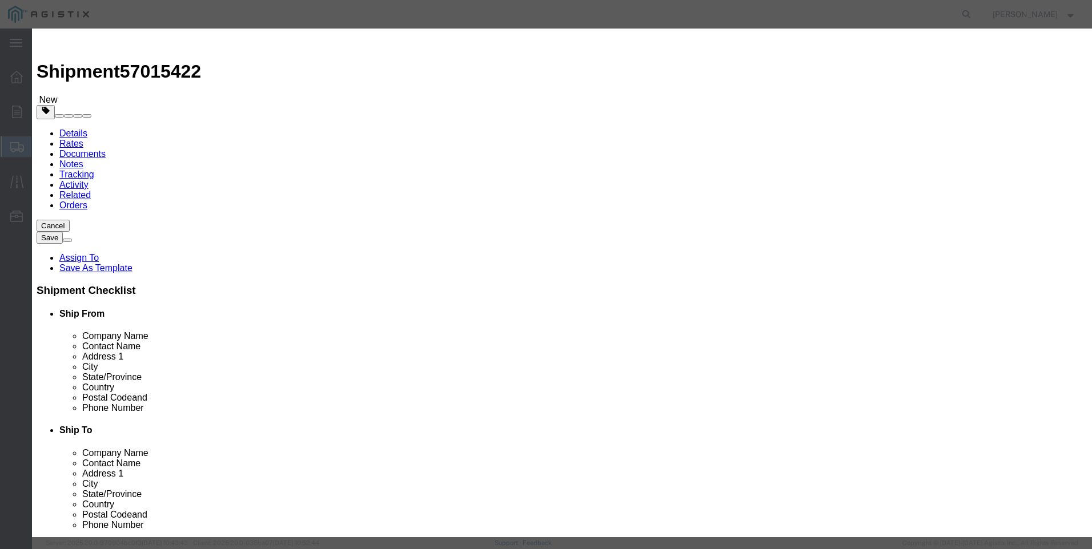
drag, startPoint x: 351, startPoint y: 85, endPoint x: 357, endPoint y: 86, distance: 6.3
click input "text"
type input "M650418"
click td "Name: ADAPTER BALON STL VALVE FE 1-1/2FP - 2RP"
select select
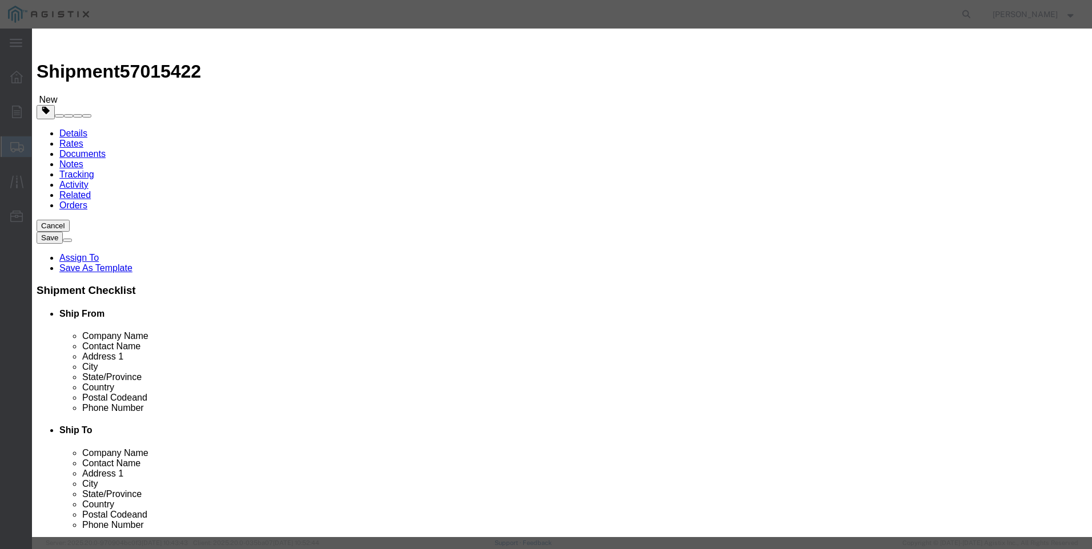
select select "USD"
type input "ADAPTER BALON STL VALVE FE 1-1/2FP - 2RP"
type input "M650774"
drag, startPoint x: 518, startPoint y: 84, endPoint x: 316, endPoint y: 85, distance: 201.5
click div "Product Name ADAPTER BALON STL VALVE FE 1-1/2FP - 2RP M65"
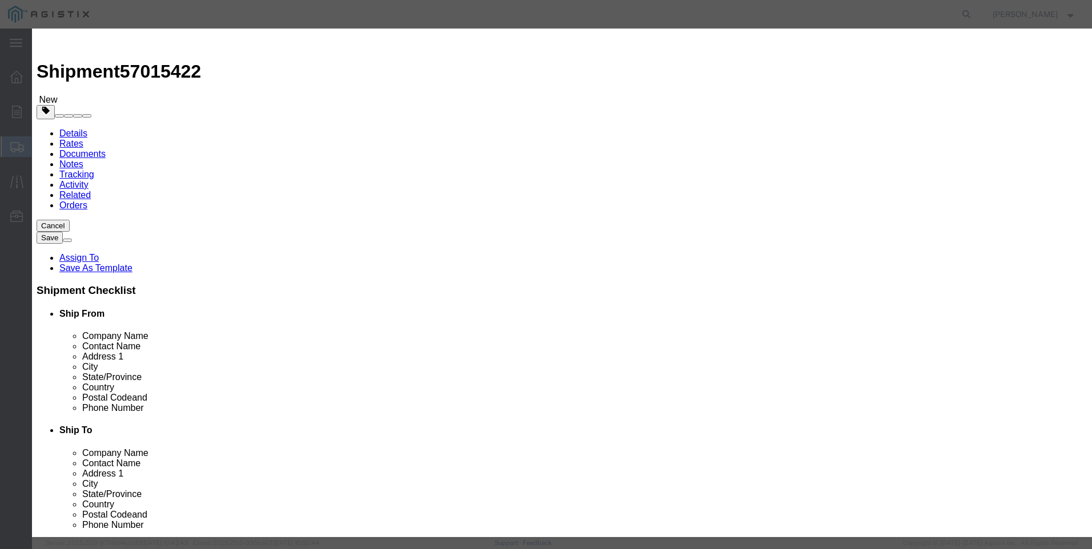
type input "ADAPTER BALON STL VALVE FE 1-1/2FP - 2RP"
click textarea
paste textarea "ADAPTER BALON STL VALVE FE 1-1/2FP - 2RP"
type textarea "ADAPTER BALON STL VALVE FE 1-1/2FP - 2RP"
drag, startPoint x: 512, startPoint y: 88, endPoint x: 175, endPoint y: 71, distance: 337.3
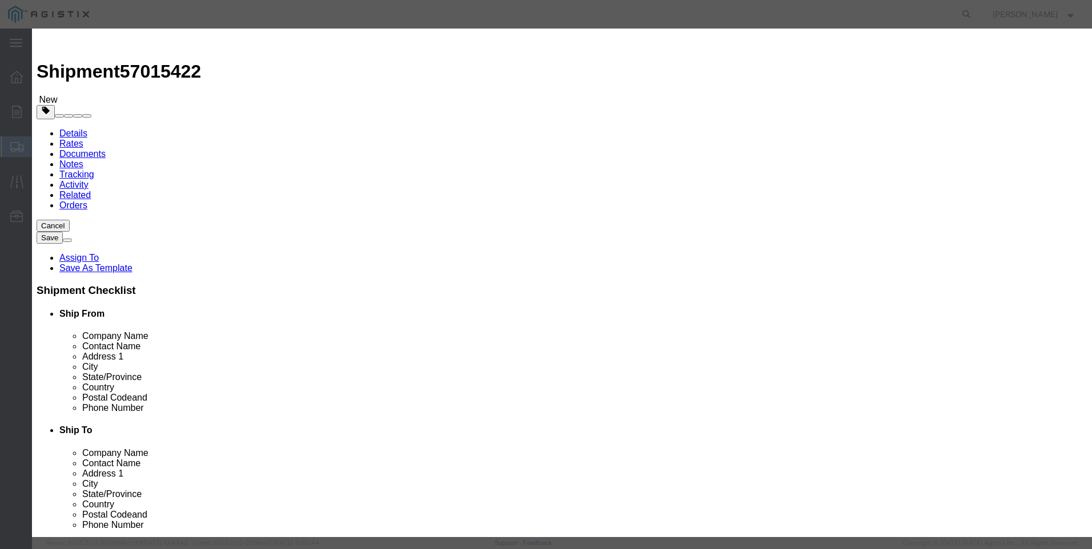
click div "Add content Commodity library Product Name ADAPTER BALON STL VALVE FE 1-1/2FP -…"
type input "M650418 / 4FGSSOP KIT"
click input "text"
type input "5"
type input "5848"
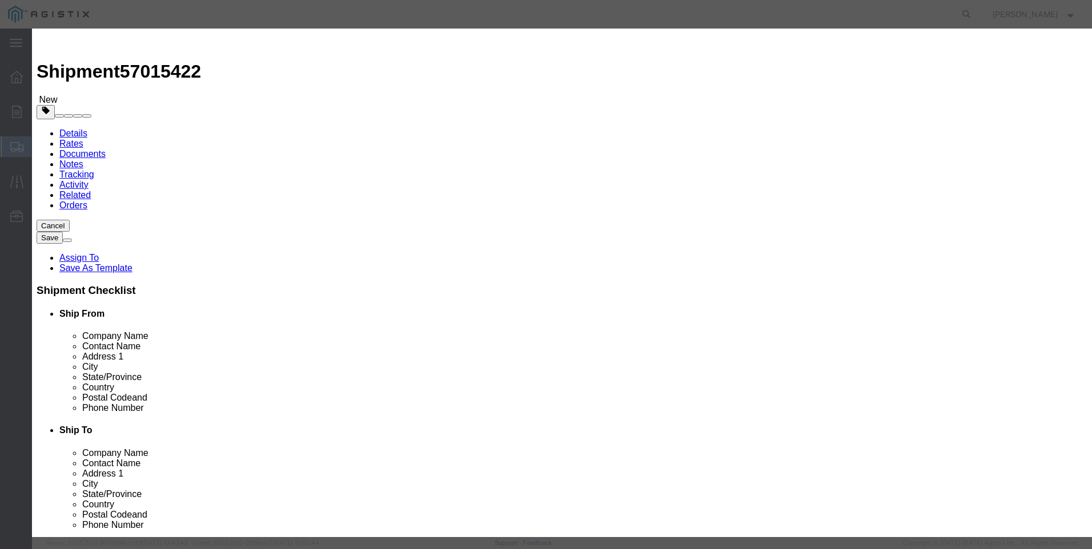
click button "Save & Add Another"
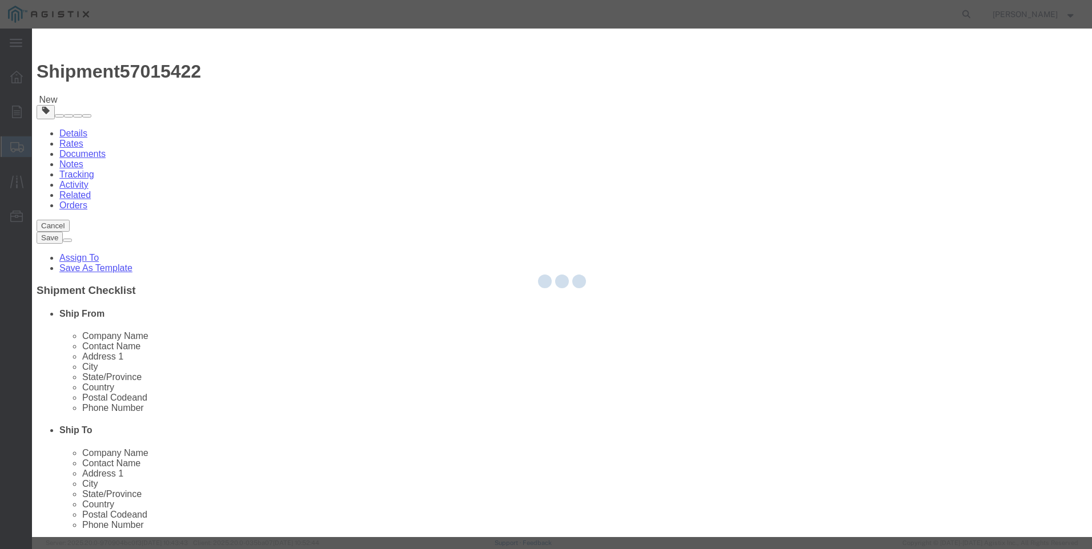
select select "EA"
select select "USD"
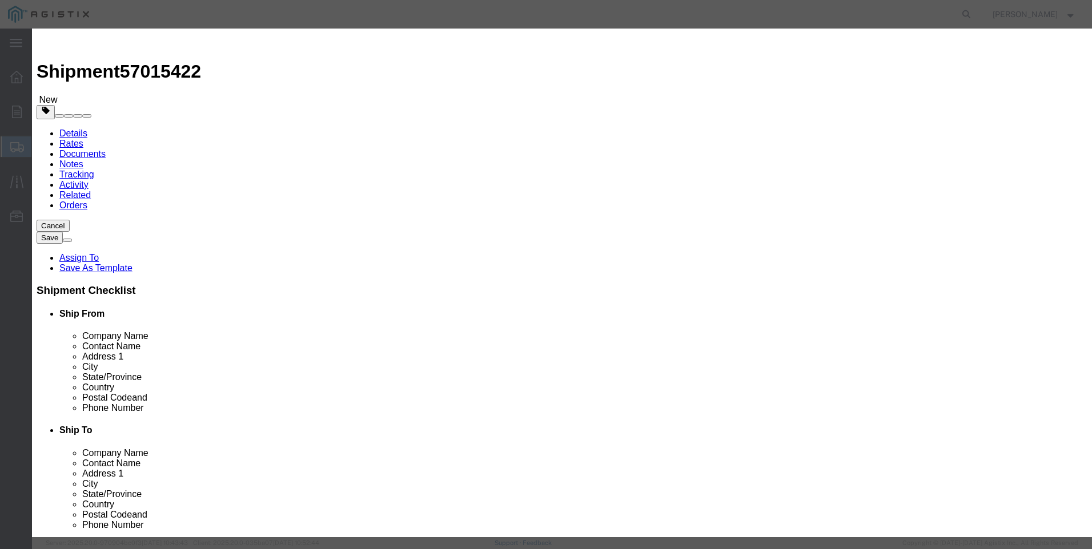
click input "text"
drag, startPoint x: 420, startPoint y: 86, endPoint x: 368, endPoint y: 87, distance: 51.4
click input "M447251 / [PHONE_NUMBER]"
type input "M447251"
click span "Model:"
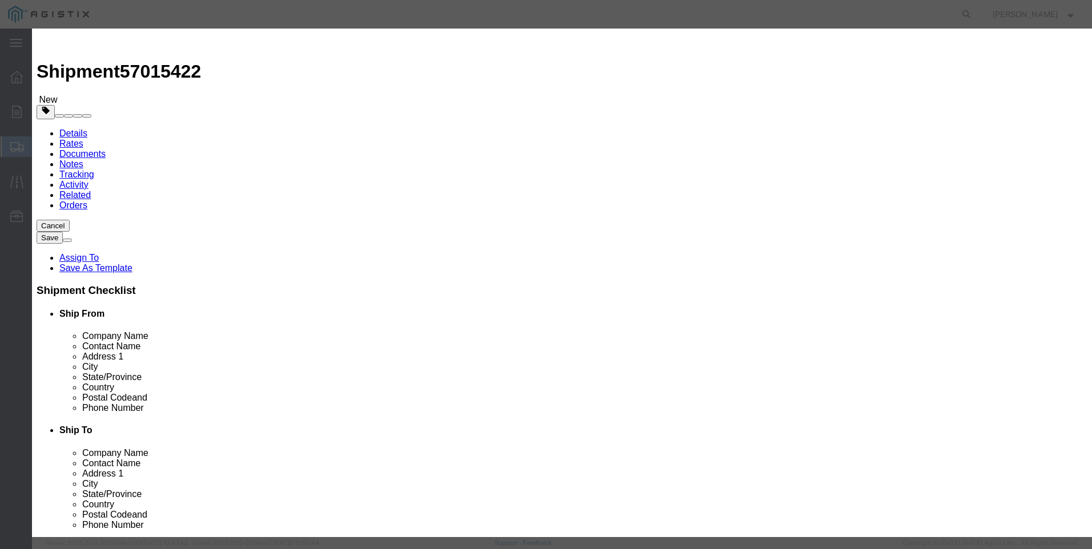
select select
type input "REBUILD KIT 2" STD PORT 75 DURO"
type input "M447251"
drag, startPoint x: 330, startPoint y: 87, endPoint x: 286, endPoint y: 83, distance: 44.2
click div "Product Name REBUILD KIT 2" STD PORT 75 DURO M447251"
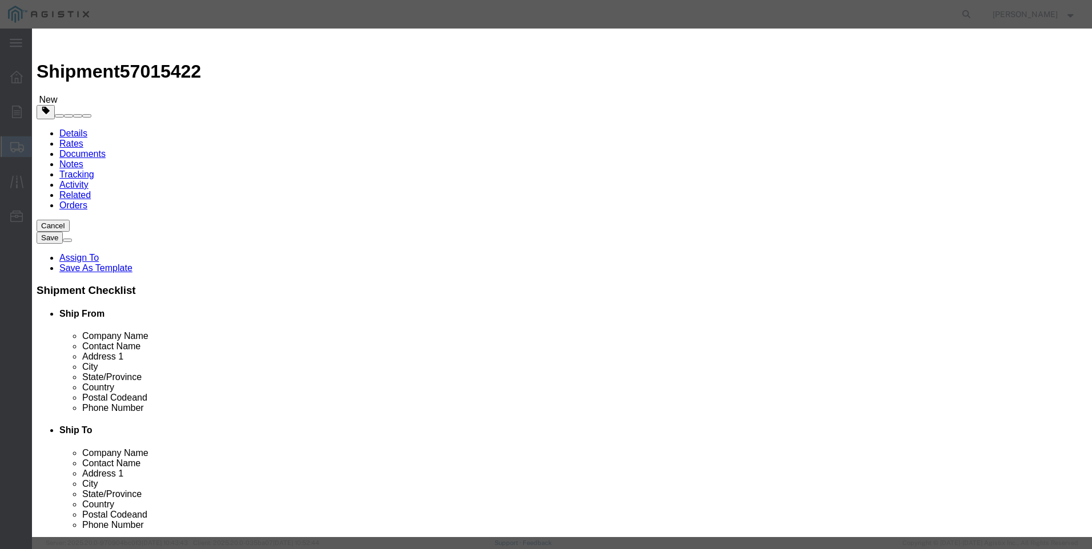
type input "REBUILD KIT 2" STD PORT 75 DURO"
click textarea
paste textarea "REBUILD KIT 2" STD PORT 75 DURO"
type textarea "REBUILD KIT 2" STD PORT 75 DURO"
drag, startPoint x: 464, startPoint y: 87, endPoint x: 184, endPoint y: 57, distance: 282.0
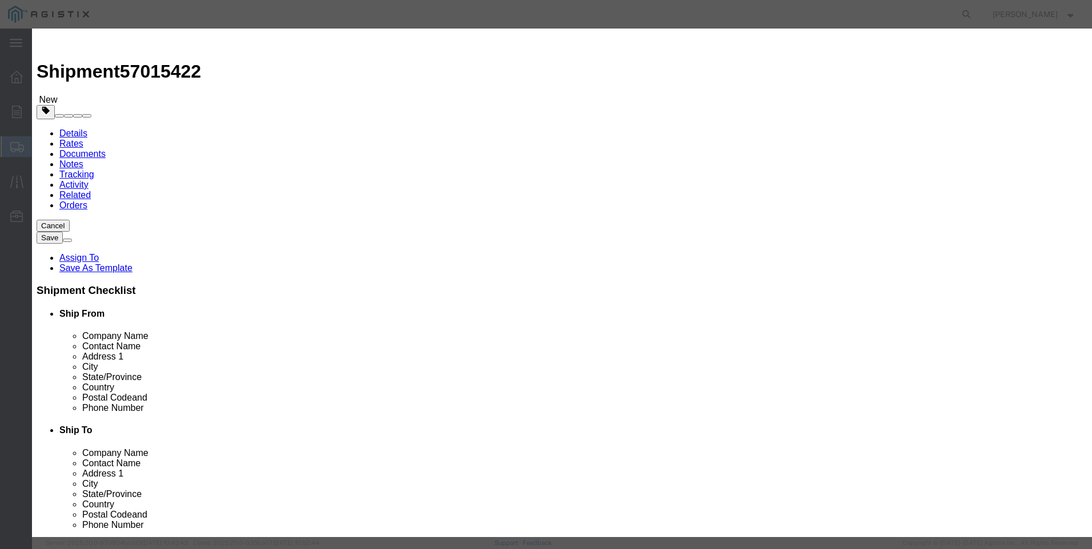
click div "Add content Commodity library Product Name REBUILD KIT 2" STD PORT 75 DURO M447…"
type input "M447251 / [PHONE_NUMBER]"
type input "39"
type input "9856"
click button "Save & Close"
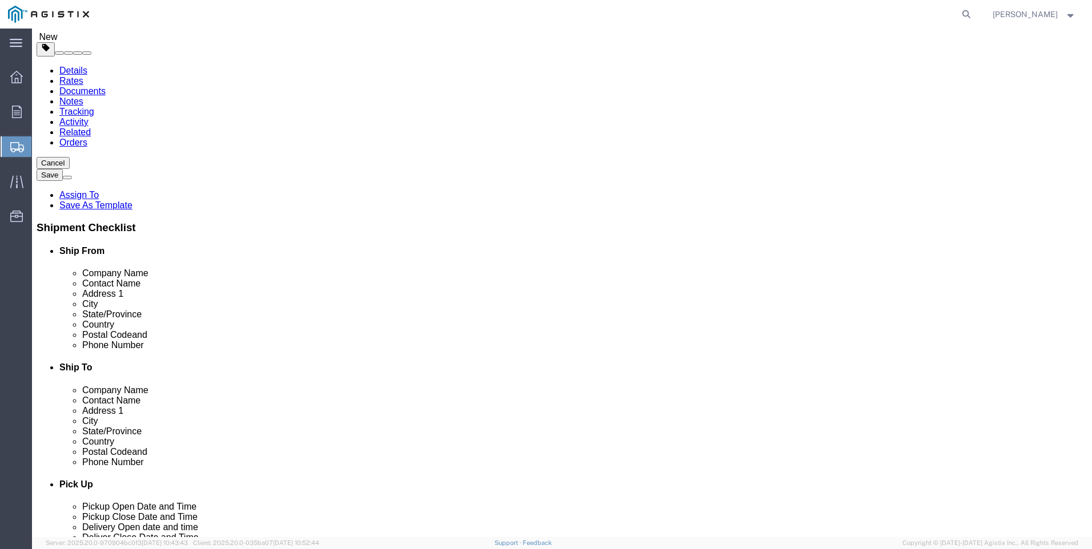
scroll to position [64, 0]
click button "Rate Shipment"
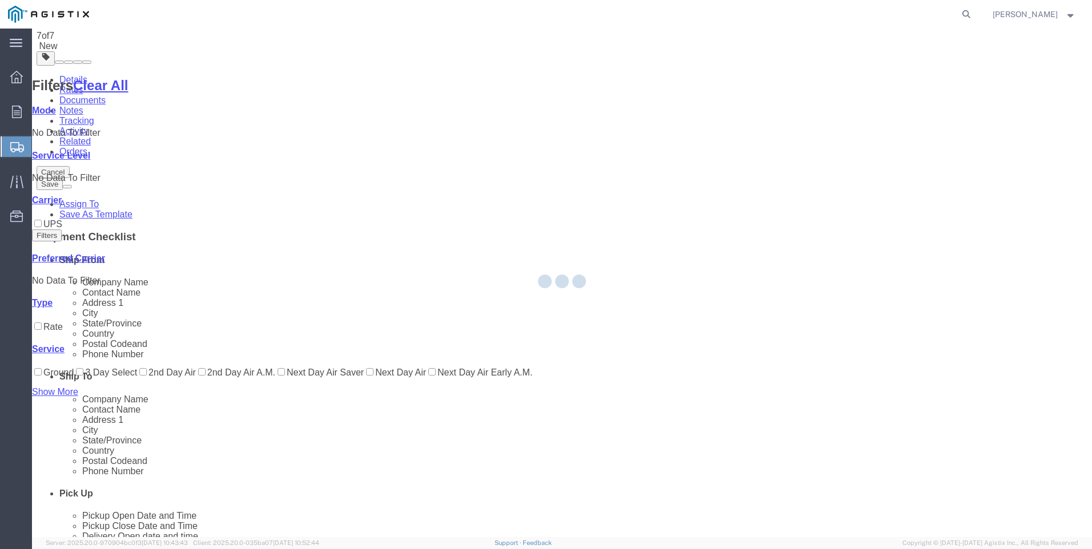
scroll to position [0, 0]
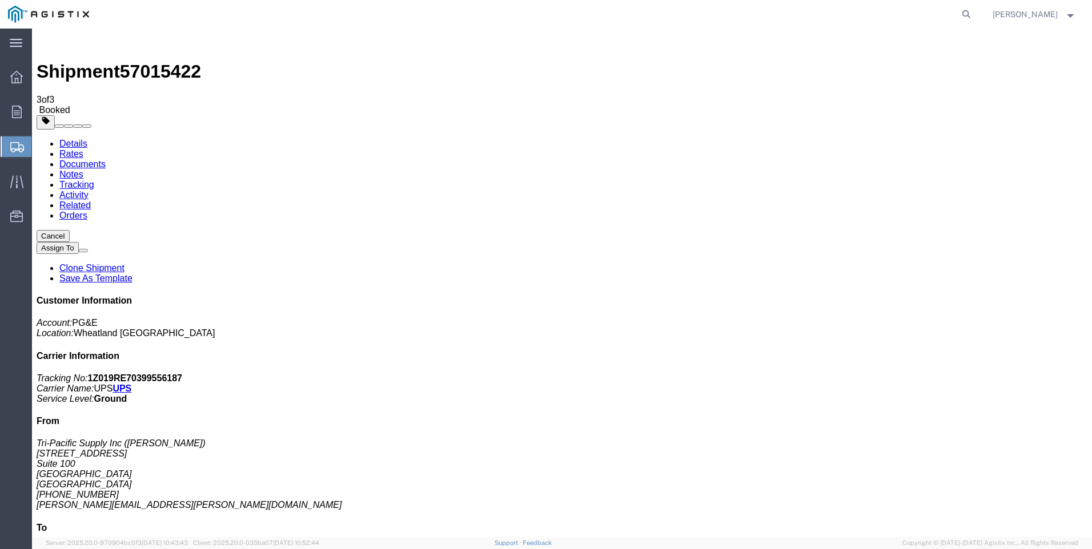
drag, startPoint x: 477, startPoint y: 203, endPoint x: 745, endPoint y: 225, distance: 269.2
click at [0, 0] on span "Create Shipment" at bounding box center [0, 0] width 0 height 0
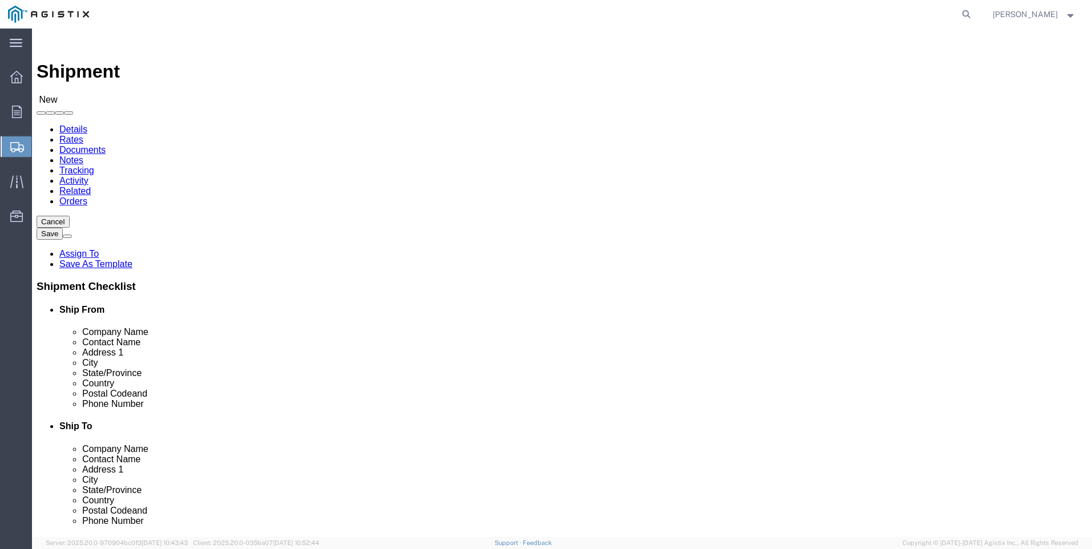
click select "Select PG&E Tri-Pacific Supply Inc"
select select "9596"
click select "Select PG&E Tri-Pacific Supply Inc"
select select
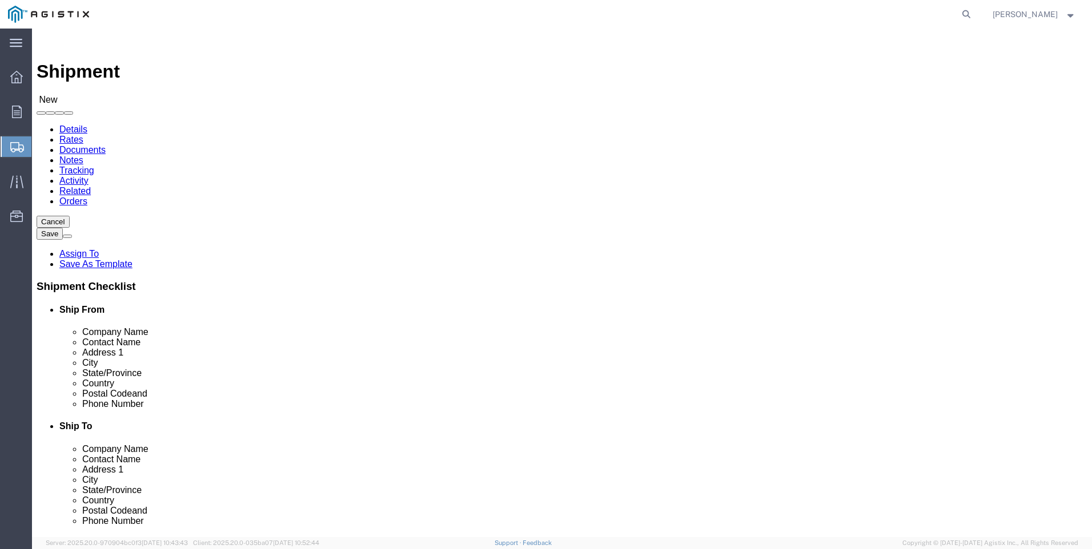
click select "Select PG&E Tri-Pacific Supply Inc"
drag, startPoint x: 388, startPoint y: 263, endPoint x: 284, endPoint y: 280, distance: 105.4
select select "MYPROFILE"
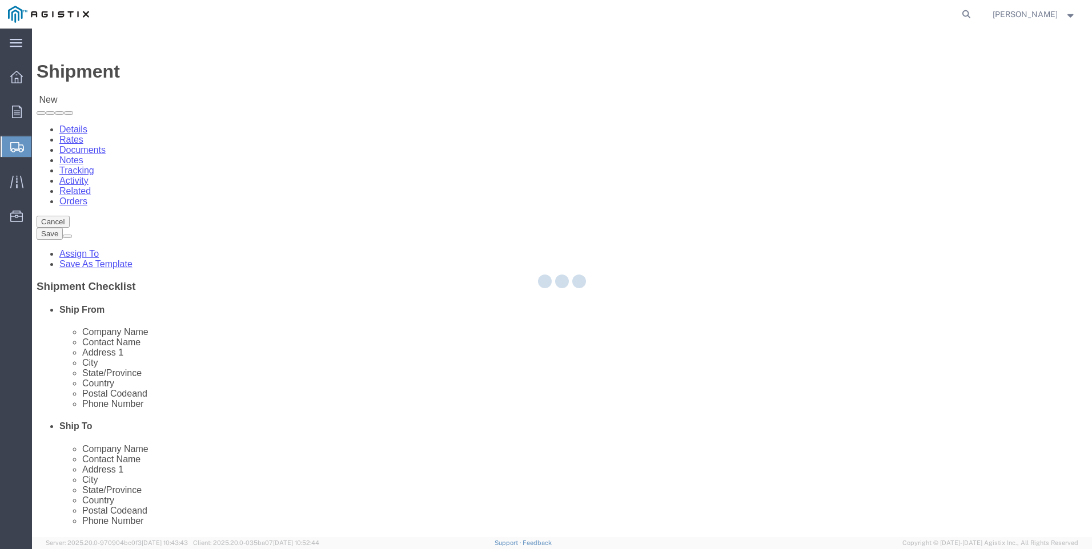
select select "CA"
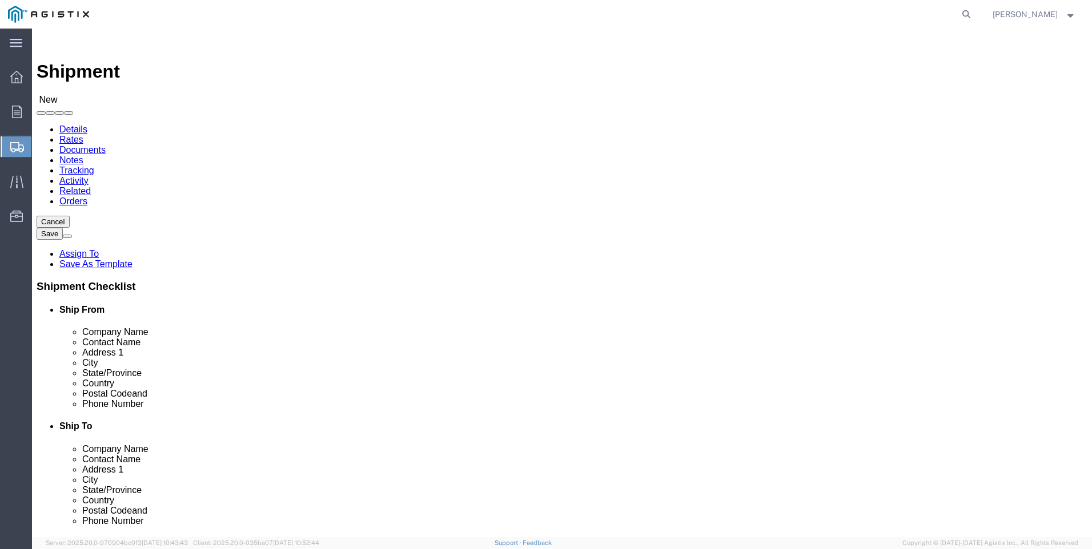
drag, startPoint x: 574, startPoint y: 166, endPoint x: 588, endPoint y: 175, distance: 16.9
click select "Select All Others [GEOGRAPHIC_DATA] [GEOGRAPHIC_DATA] [GEOGRAPHIC_DATA] [GEOGRA…"
select select "19740"
click select "Select All Others [GEOGRAPHIC_DATA] [GEOGRAPHIC_DATA] [GEOGRAPHIC_DATA] [GEOGRA…"
click span
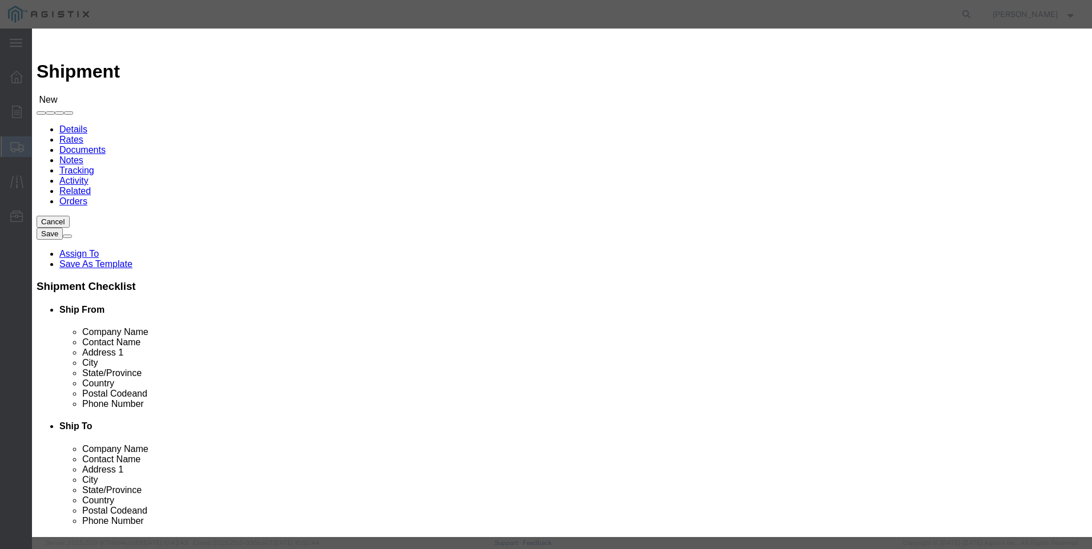
click select "Search by Address Book Name City Company Name Contact Name Country CustomerAlia…"
select select "city"
click select "Search by Address Book Name City Company Name Contact Name Country CustomerAlia…"
click input "text"
type input "FREMONT"
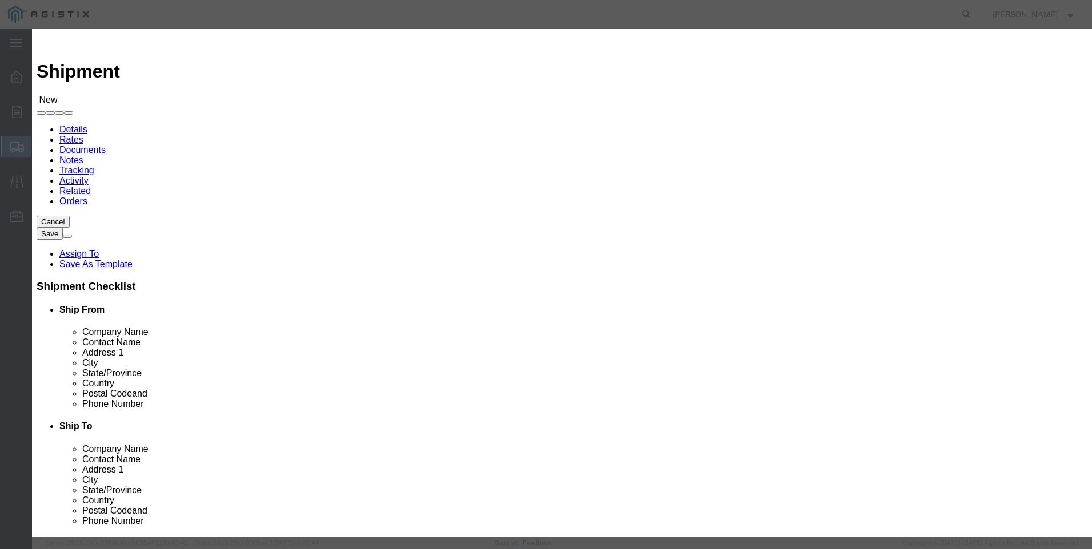
click icon "button"
click button "Select"
select select "CA"
click button "Close"
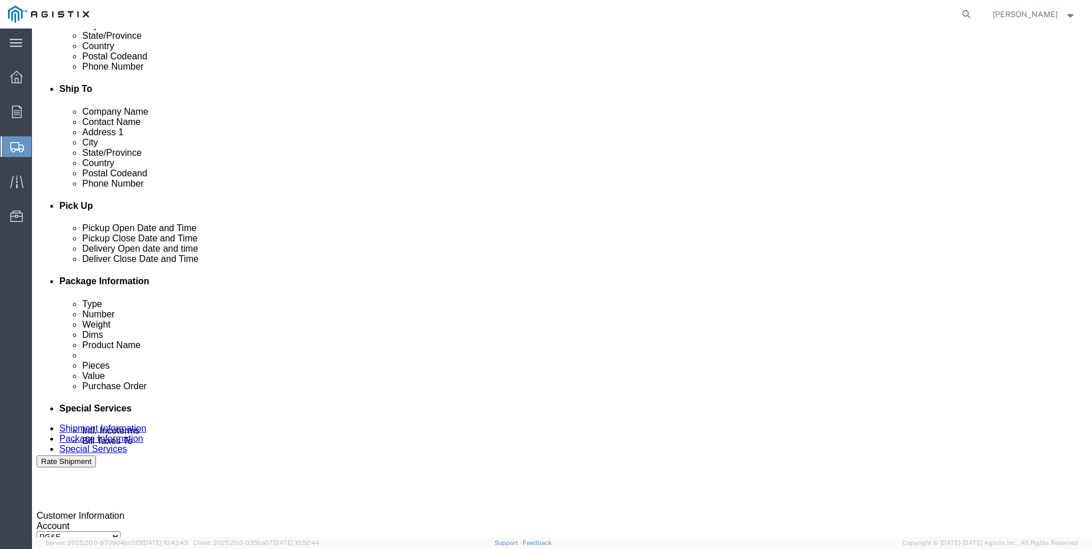
scroll to position [343, 0]
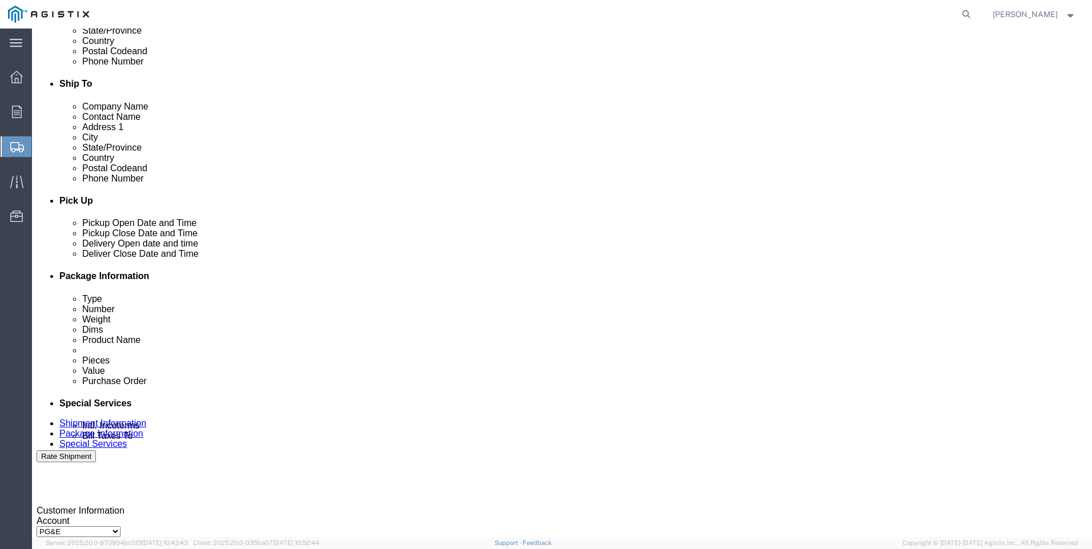
click div
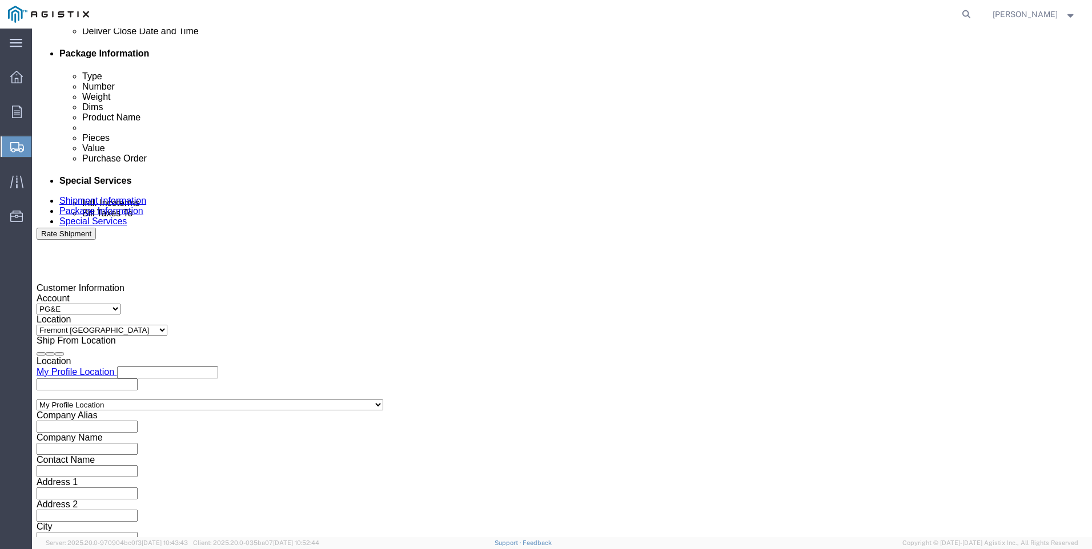
click input "6:00 PM"
click input "7:00 PM"
type input "7:00 AM"
click button "Apply"
click div
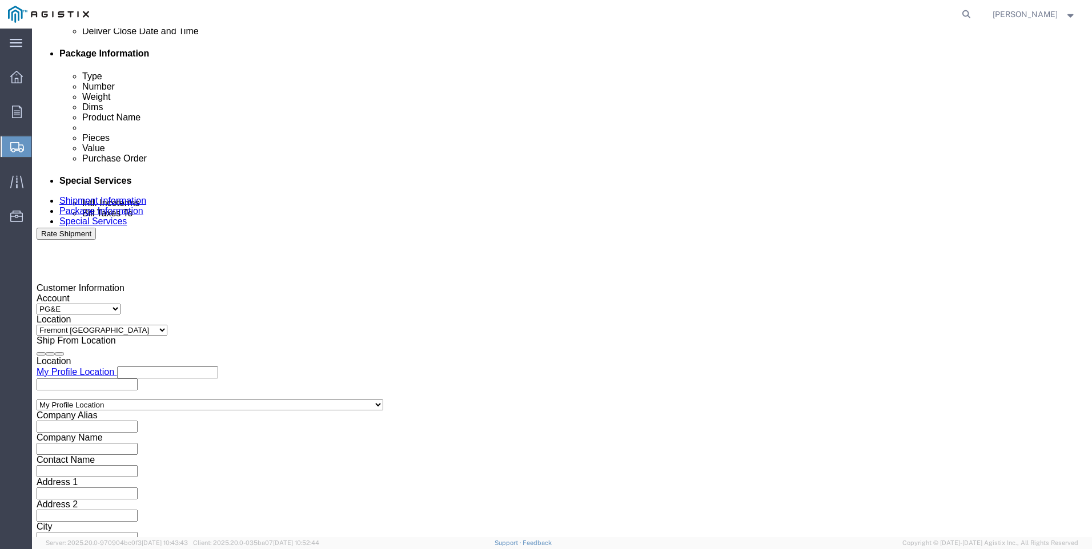
click input "3:00 AM"
type input "3:00 PM"
click button "Apply"
click input "text"
type input "3501418191"
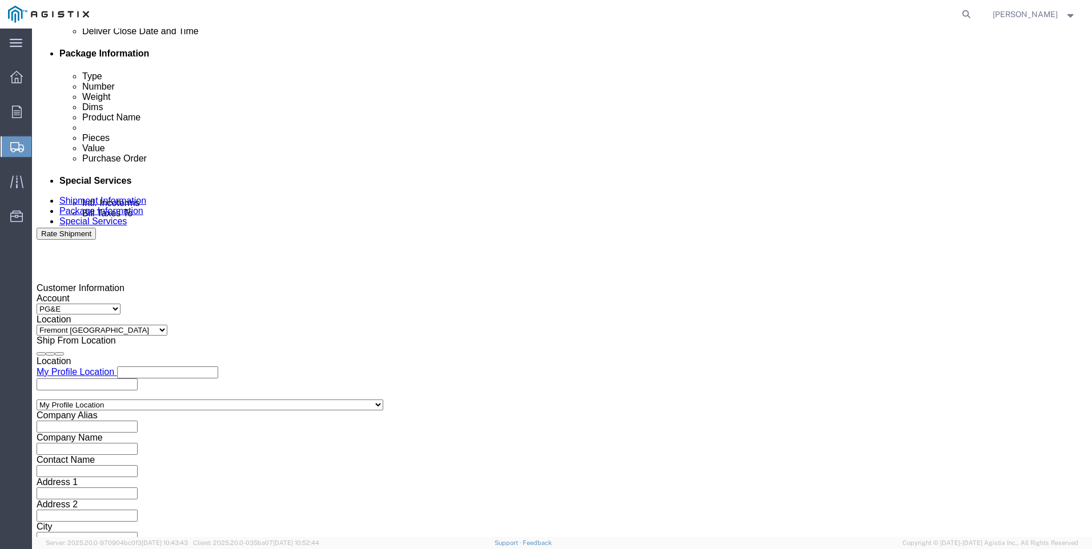
click select "Select Account Type Activity ID Airline Appointment Number ASN Batch Request # …"
select select "SALEORDR"
click select "Select Account Type Activity ID Airline Appointment Number ASN Batch Request # …"
click input "text"
type input "SO 0054765"
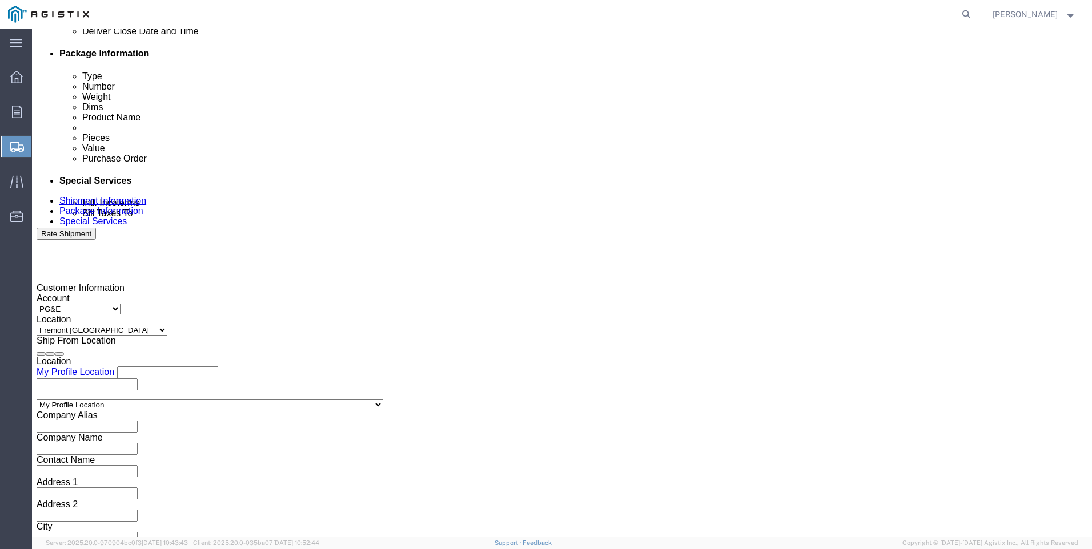
click button "Continue"
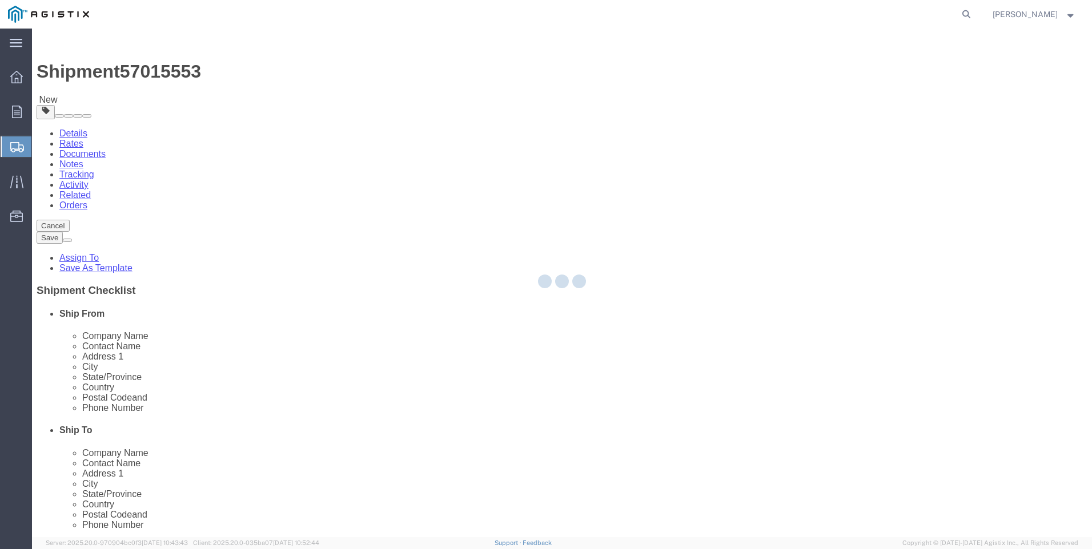
select select "CBOX"
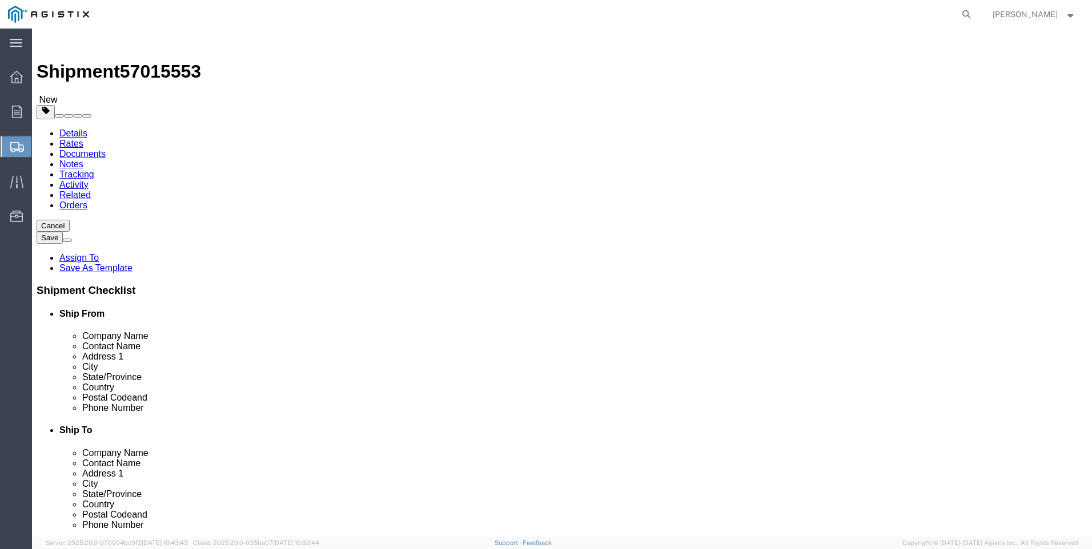
click input "text"
type input "10"
type input "6"
type input "4"
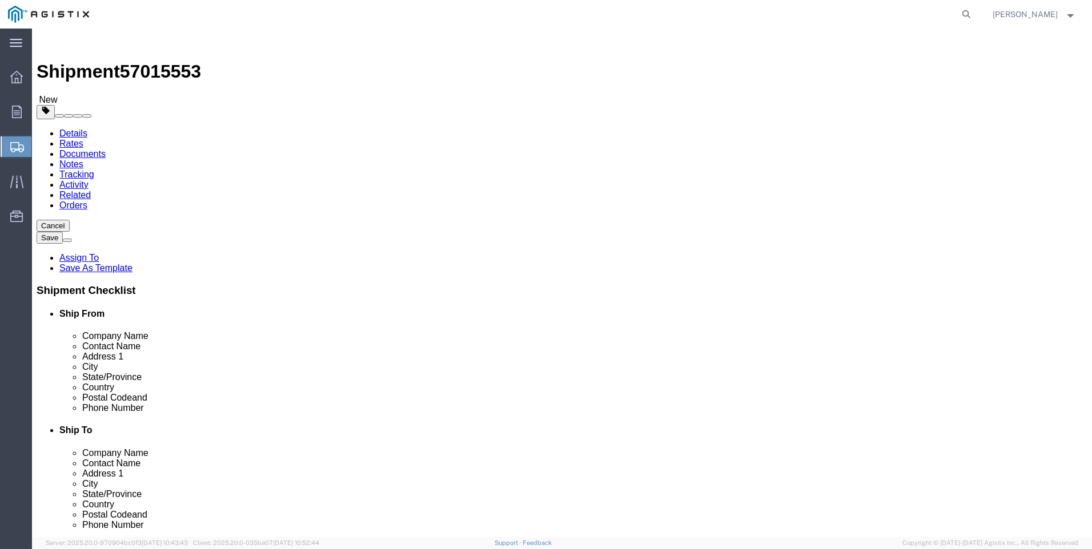
click link "Add Content"
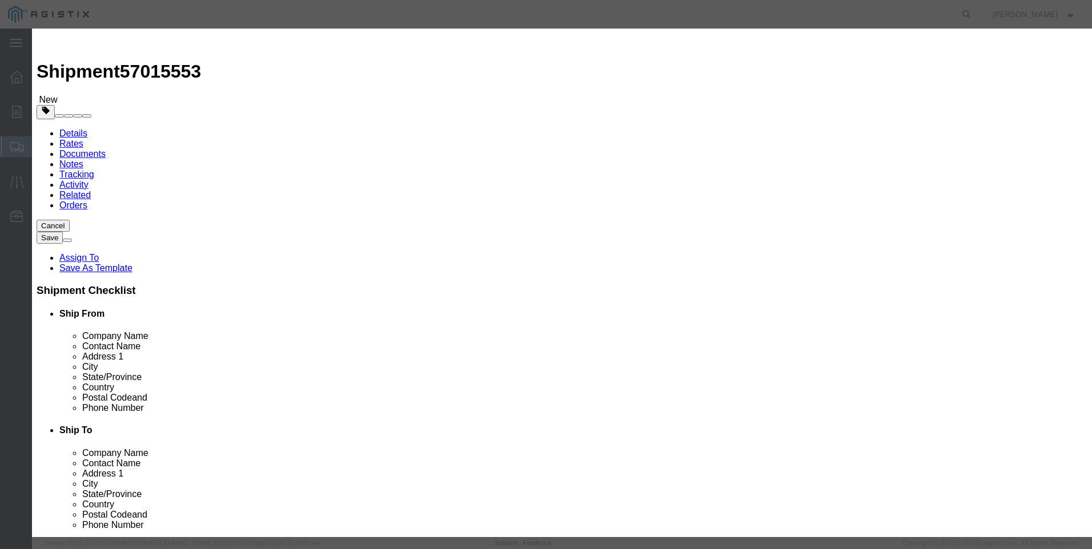
click input "text"
type input "M650414"
click td "Name: FLOWGRID SLAM SHUT OPSO ASSEMBLY KIT 2""
select select
select select "USD"
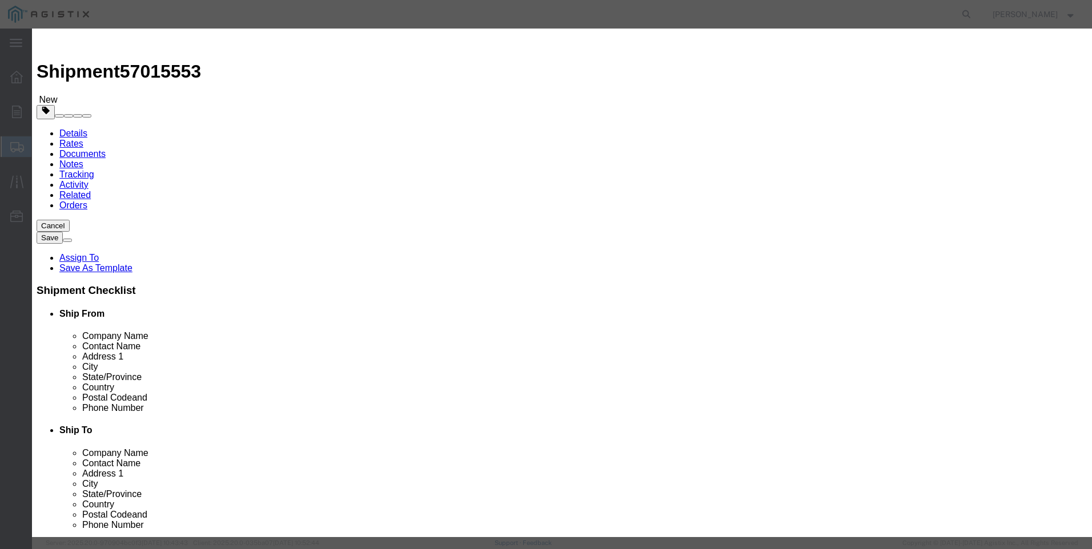
type input "FLOWGRID SLAM SHUT OPSO ASSEMBLY KIT 2""
type input "M650414"
drag, startPoint x: 519, startPoint y: 86, endPoint x: 319, endPoint y: 87, distance: 200.4
click div "Product Name FLOWGRID SLAM SHUT OPSO ASSEMBLY KIT 2" M650414"
type input "FLOWGRID SLAM SHUT OPSO ASSEMBLY KIT 2""
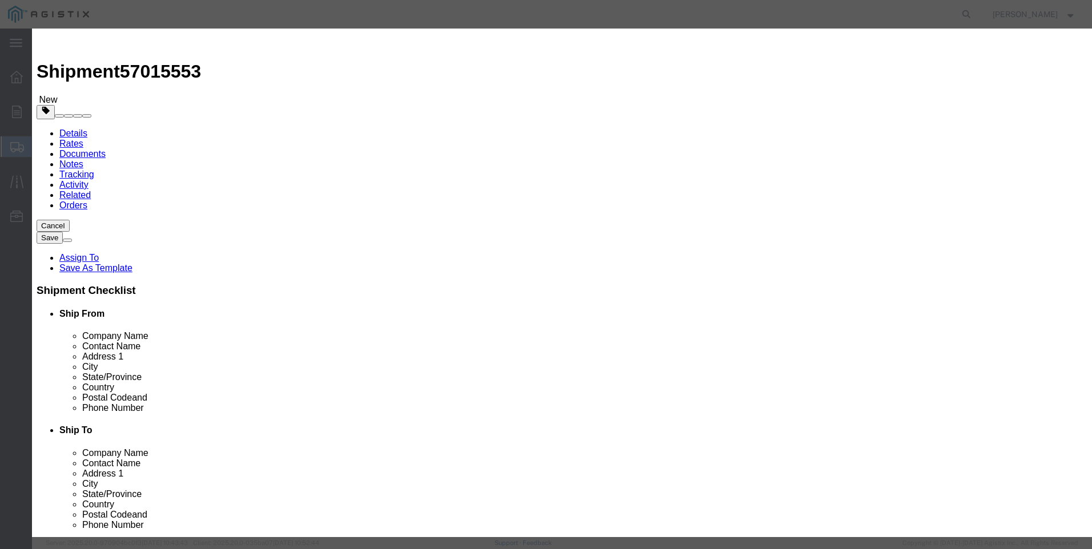
click textarea
paste textarea "FLOWGRID SLAM SHUT OPSO ASSEMBLY KIT 2""
type textarea "FLOWGRID SLAM SHUT OPSO ASSEMBLY KIT 2""
drag, startPoint x: 518, startPoint y: 88, endPoint x: 208, endPoint y: 62, distance: 311.1
click div "Commodity library Product Name FLOWGRID SLAM SHUT OPSO ASSEMBLY KIT 2" M650414 …"
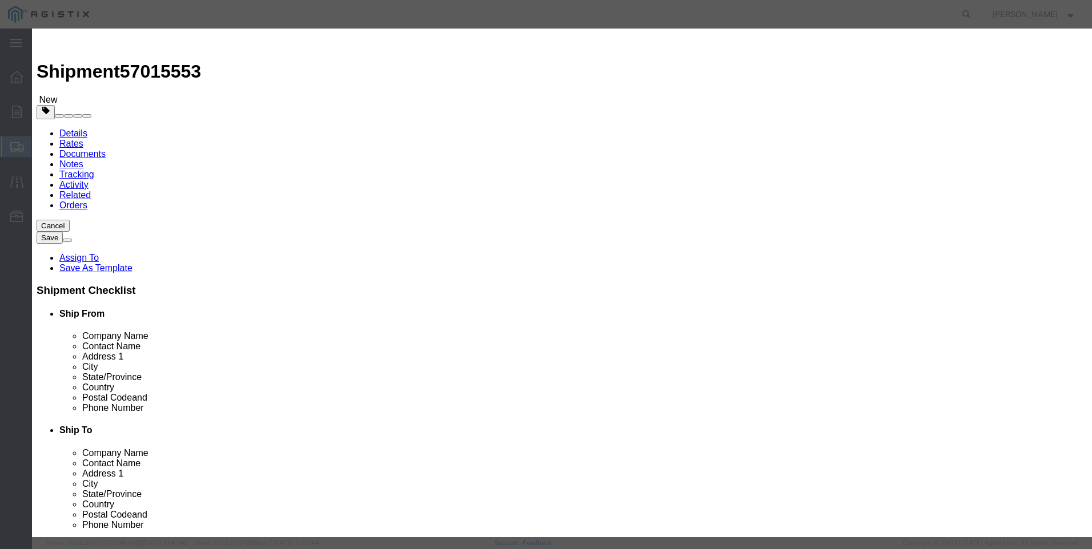
drag, startPoint x: 378, startPoint y: 88, endPoint x: 384, endPoint y: 87, distance: 5.7
click input "M650414""
type input "M650414 / 2LPSSOP KIT"
type input "5"
type input "5319"
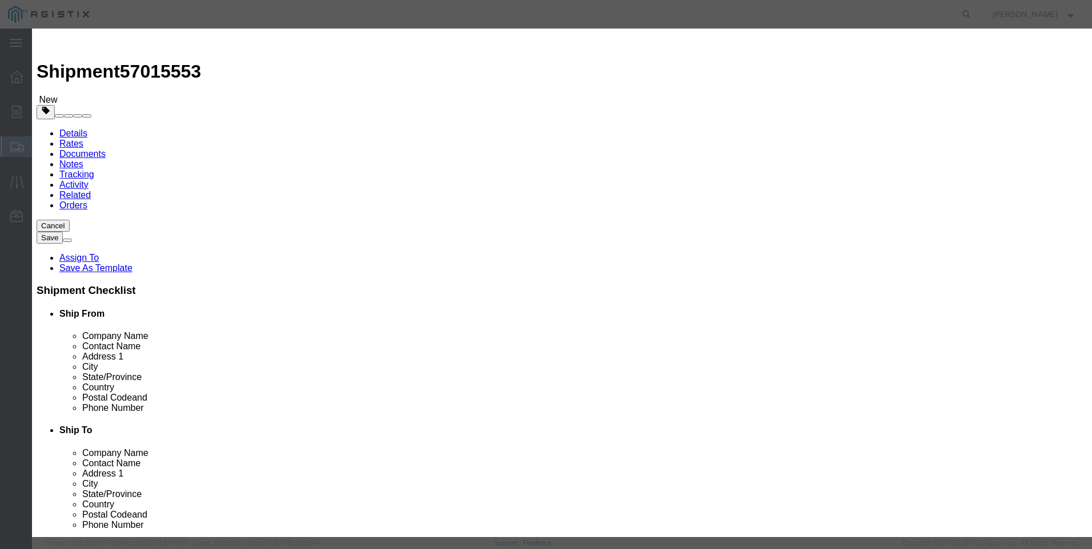
click button "Save & Close"
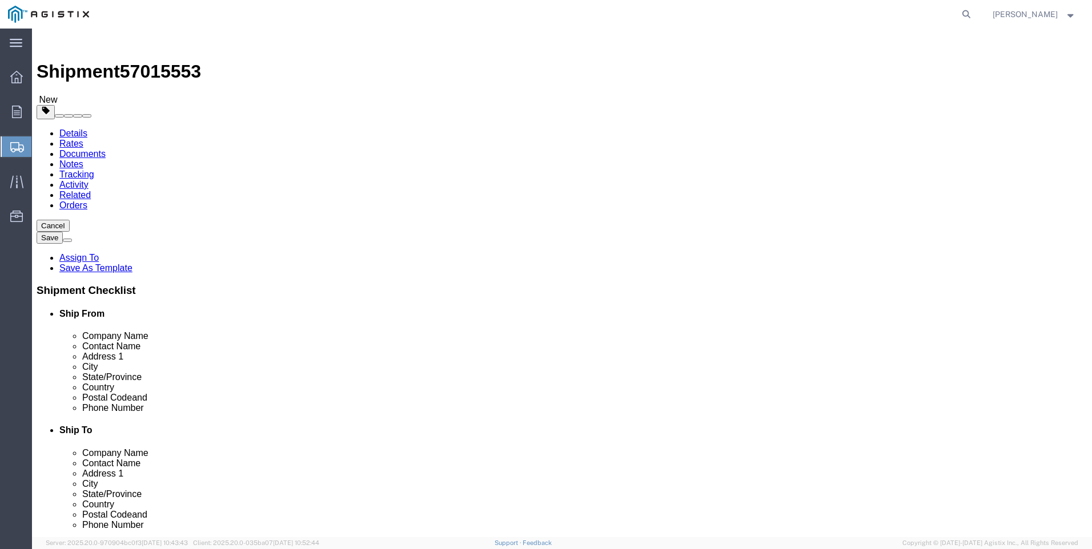
click button "Rate Shipment"
